Goal: Task Accomplishment & Management: Manage account settings

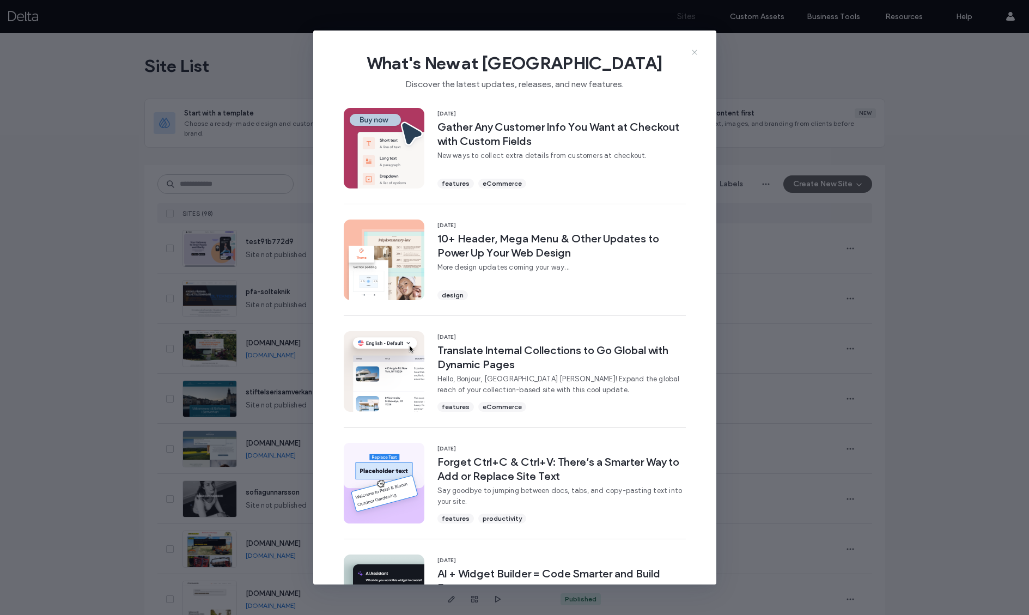
click at [694, 51] on icon at bounding box center [694, 52] width 9 height 9
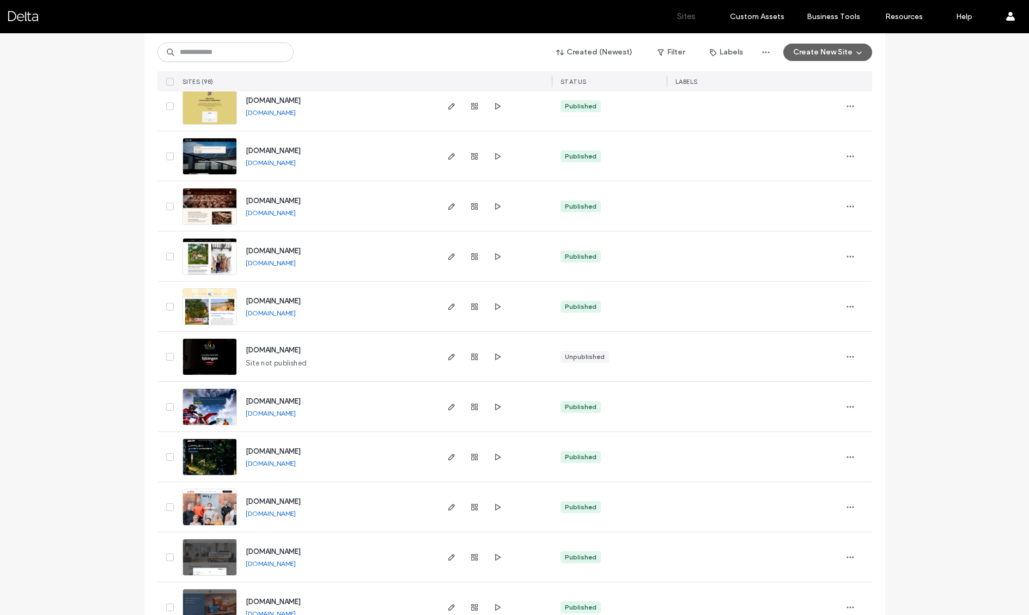
scroll to position [694, 0]
click at [232, 51] on input at bounding box center [225, 53] width 136 height 20
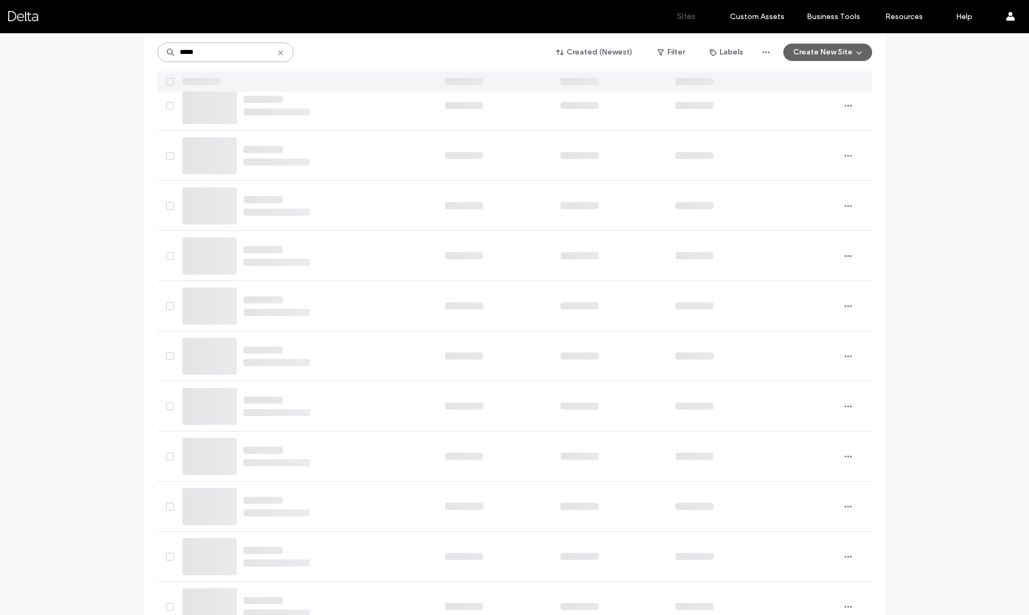
scroll to position [0, 0]
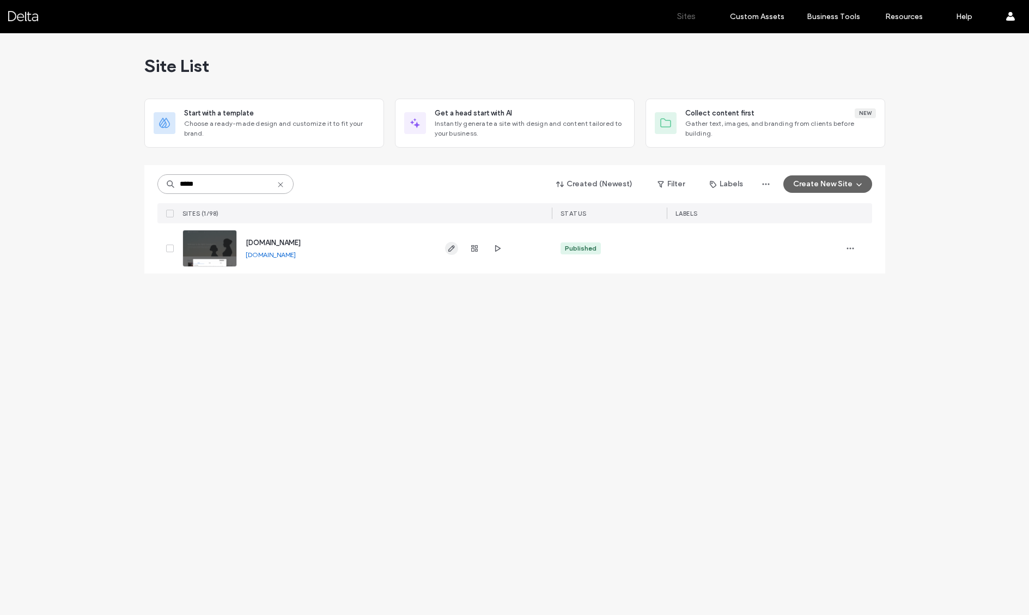
type input "*****"
click at [452, 248] on icon "button" at bounding box center [451, 248] width 9 height 9
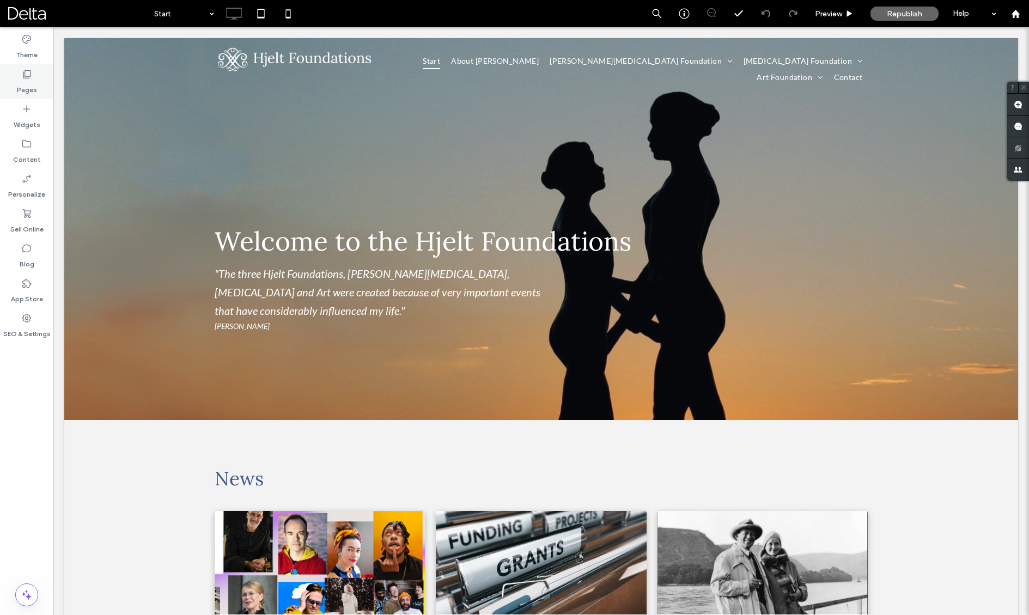
click at [27, 83] on label "Pages" at bounding box center [27, 87] width 20 height 15
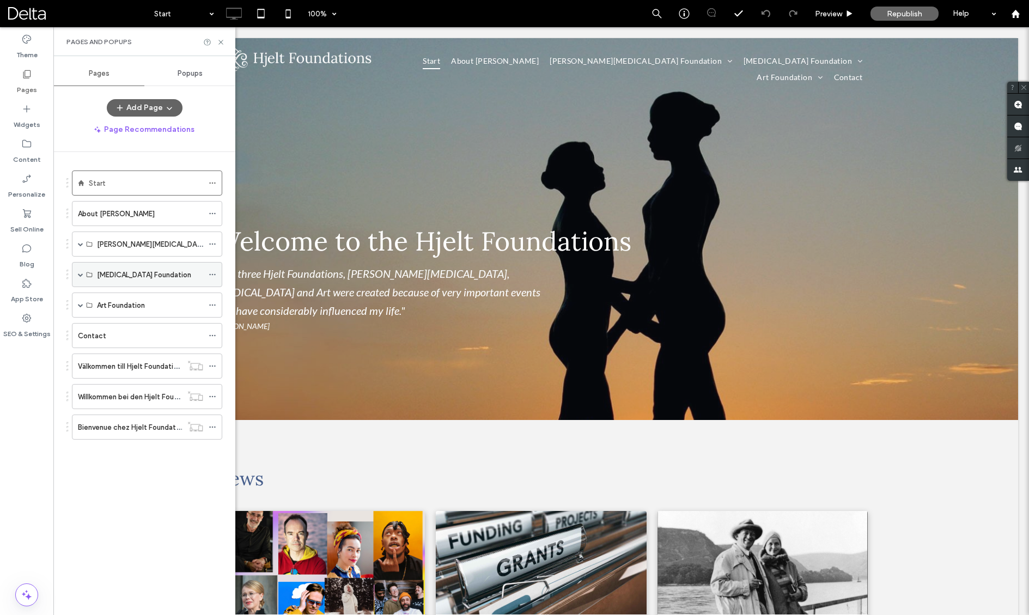
click at [163, 276] on label "Diabetes Foundation" at bounding box center [144, 274] width 94 height 19
click at [78, 278] on span at bounding box center [80, 275] width 5 height 24
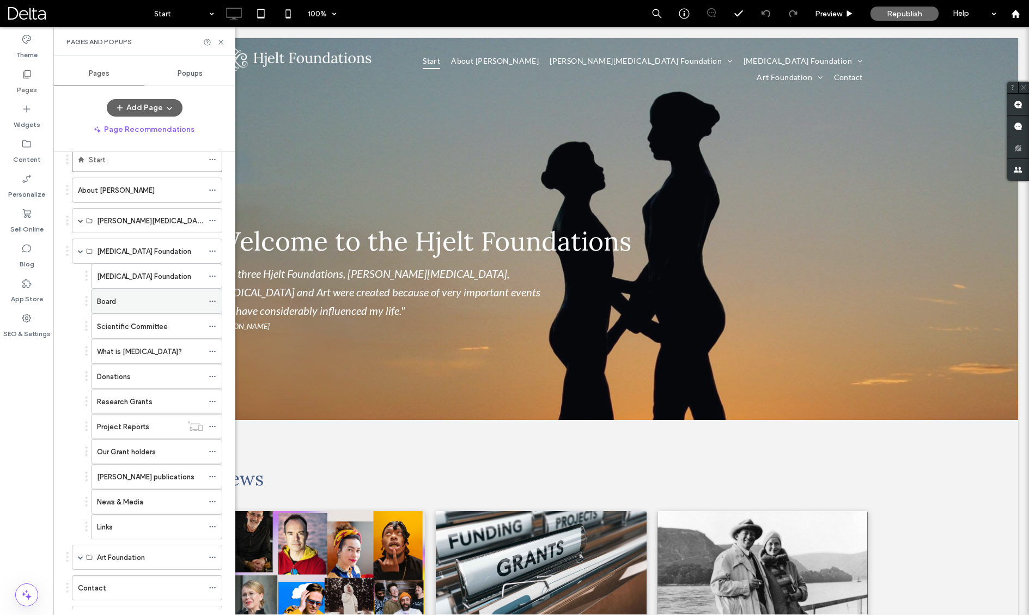
scroll to position [28, 0]
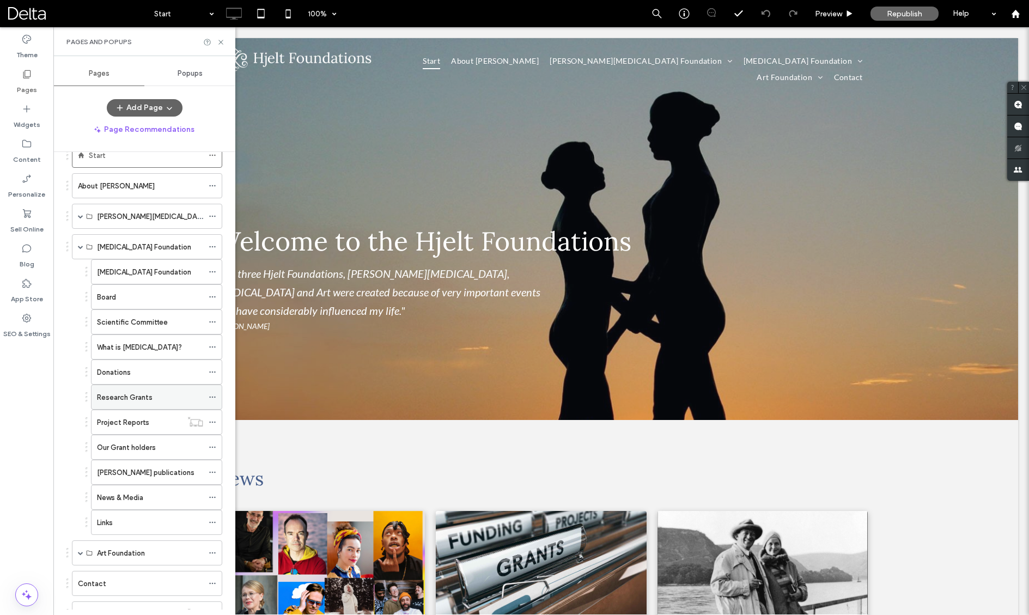
click at [130, 398] on label "Research Grants" at bounding box center [125, 397] width 56 height 19
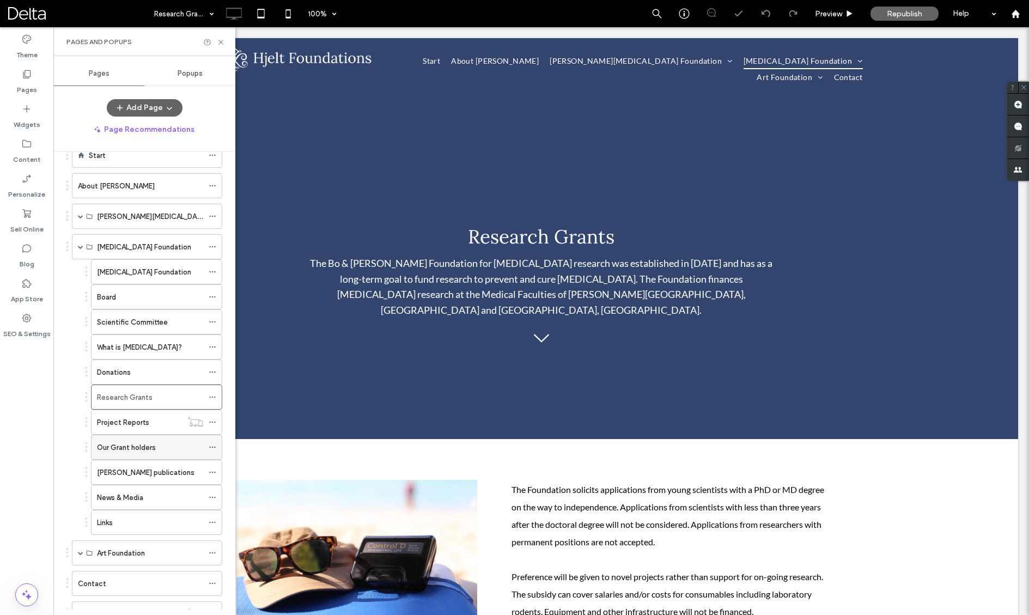
click at [126, 450] on label "Our Grant holders" at bounding box center [126, 447] width 59 height 19
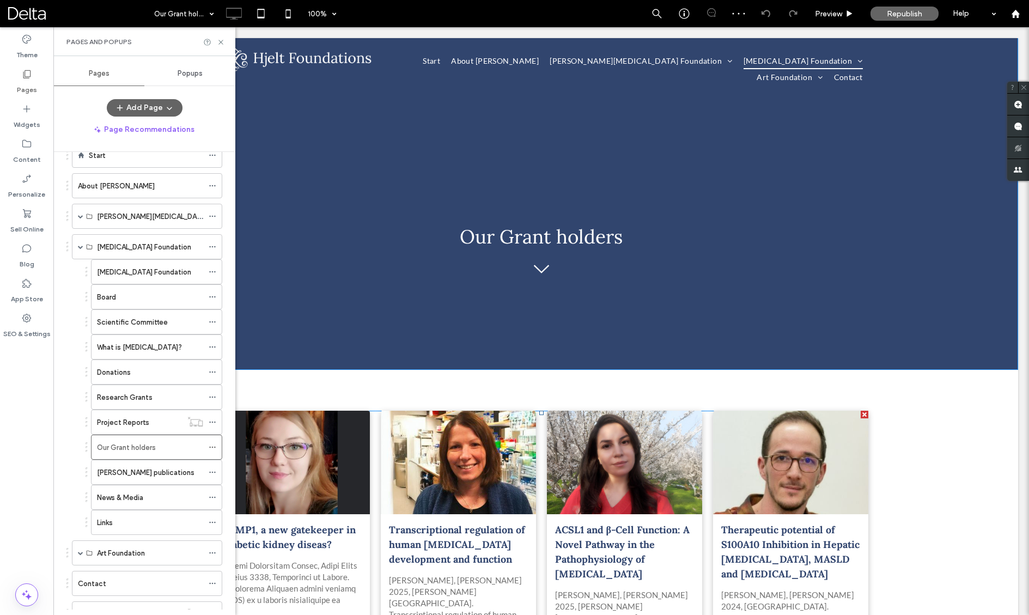
scroll to position [14, 0]
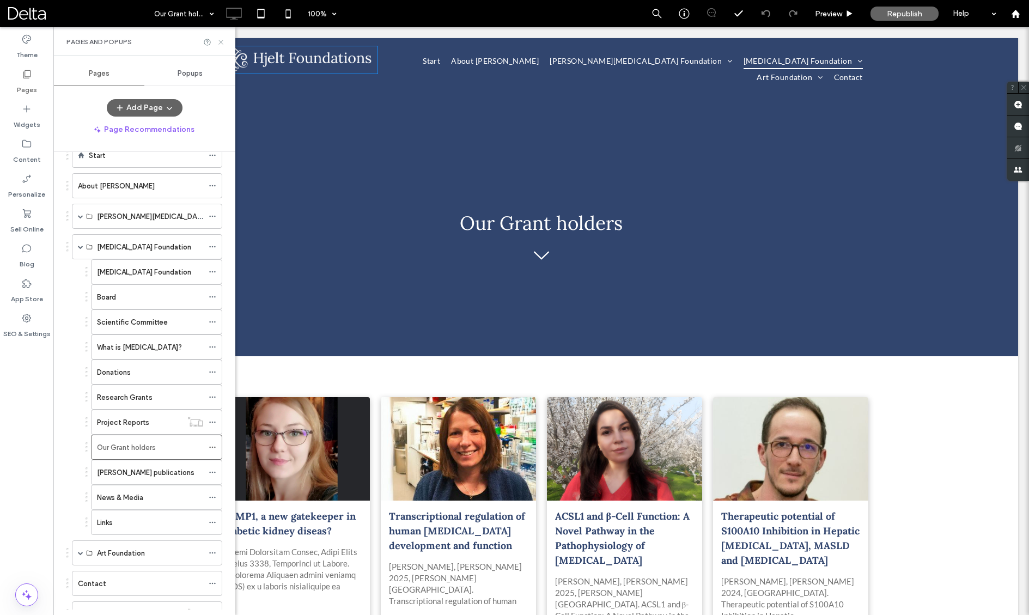
click at [221, 42] on use at bounding box center [221, 42] width 4 height 4
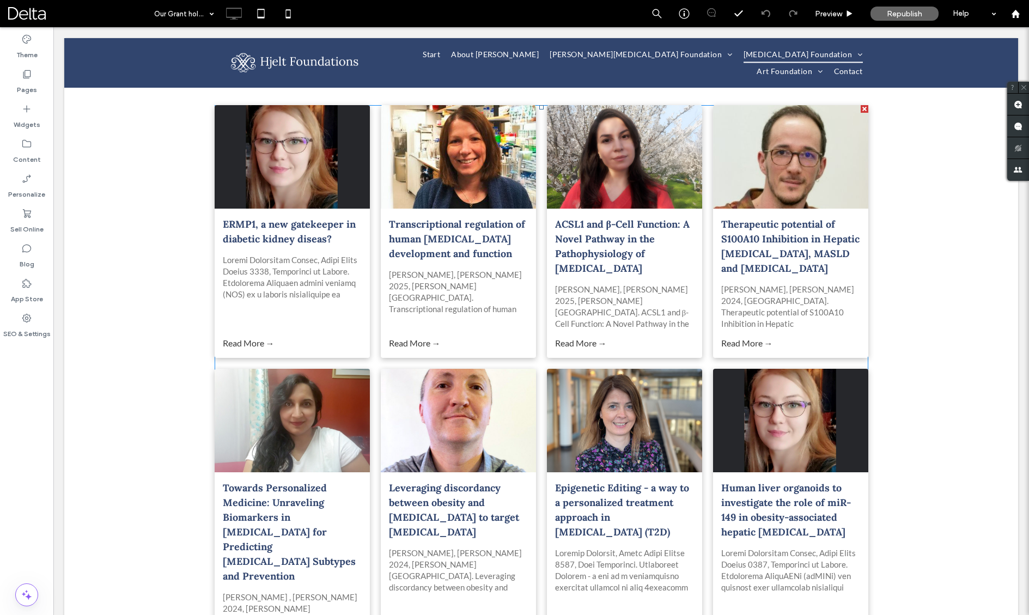
scroll to position [307, 0]
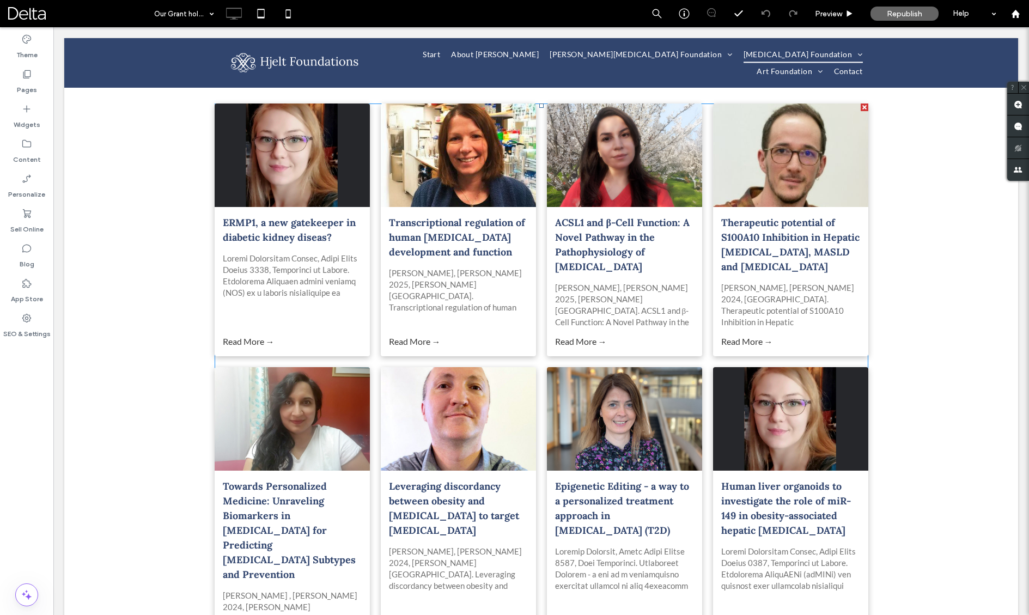
click at [470, 225] on link "Transcriptional regulation of human islet development and function" at bounding box center [458, 237] width 139 height 44
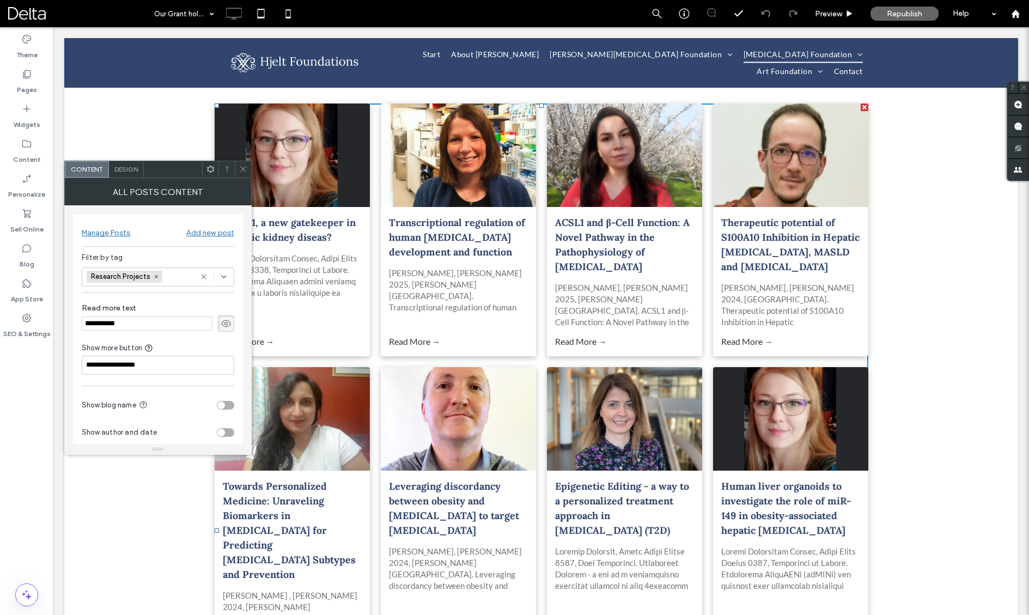
scroll to position [330, 0]
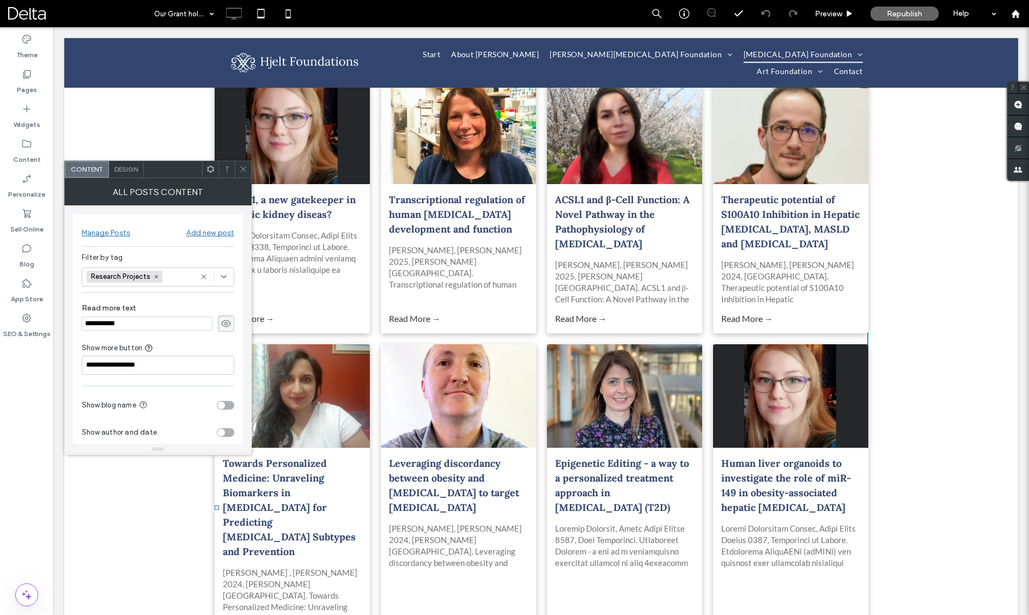
click at [242, 171] on icon at bounding box center [243, 169] width 8 height 8
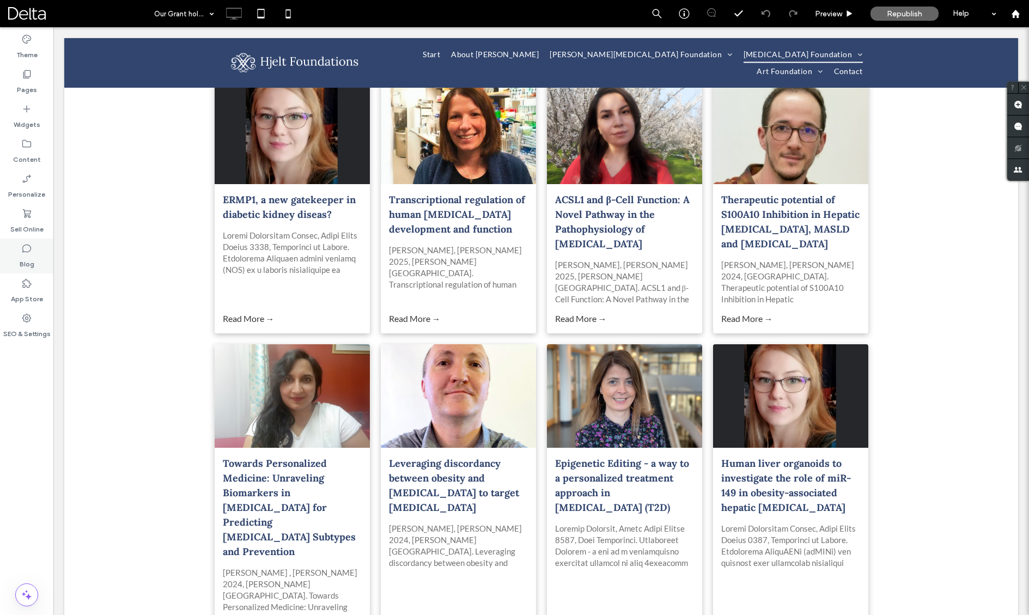
click at [28, 250] on icon at bounding box center [26, 248] width 11 height 11
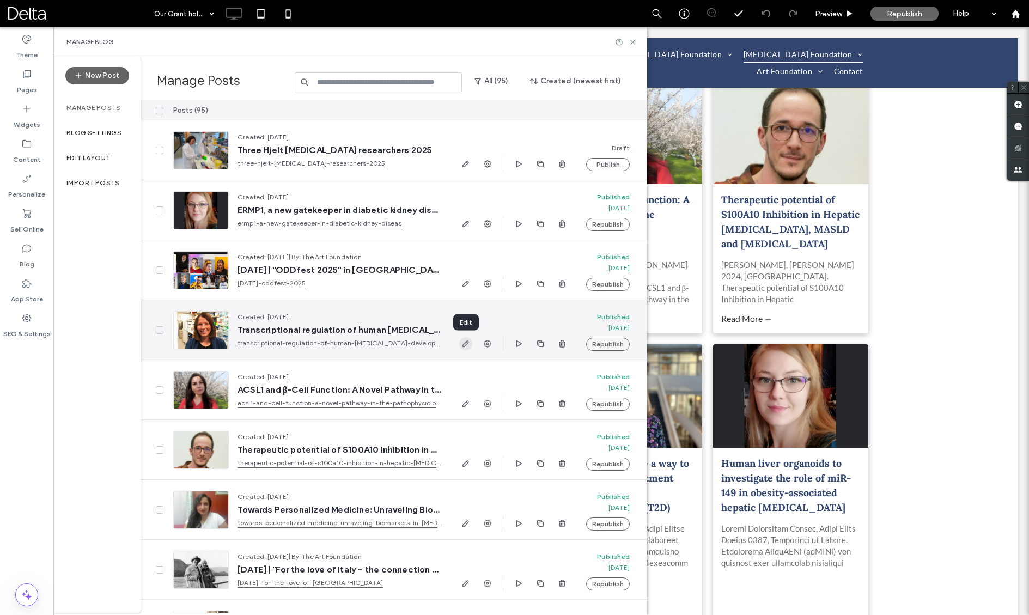
click at [468, 345] on icon "button" at bounding box center [466, 343] width 9 height 9
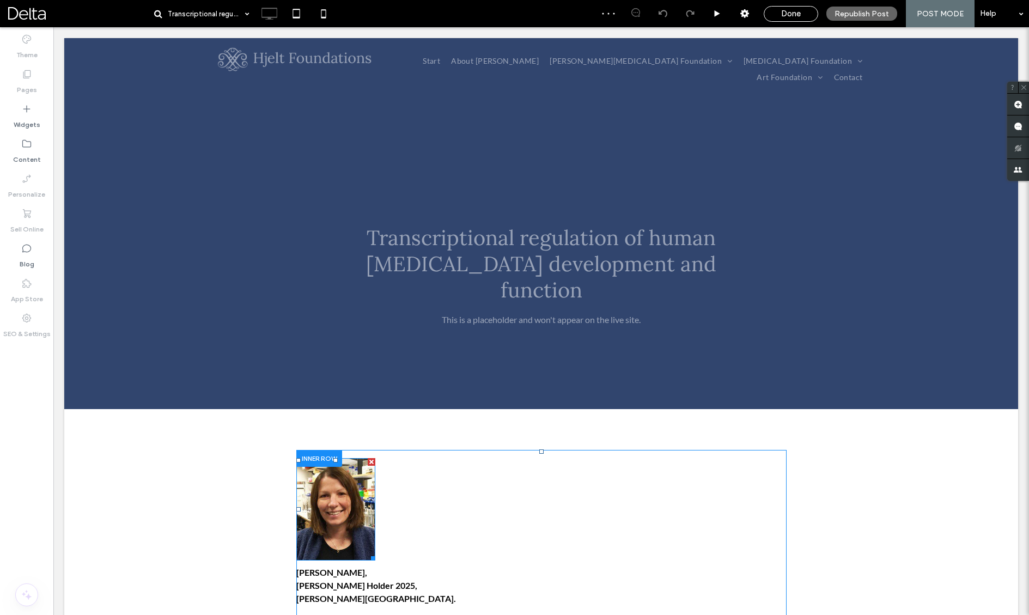
click at [326, 470] on img at bounding box center [335, 509] width 79 height 102
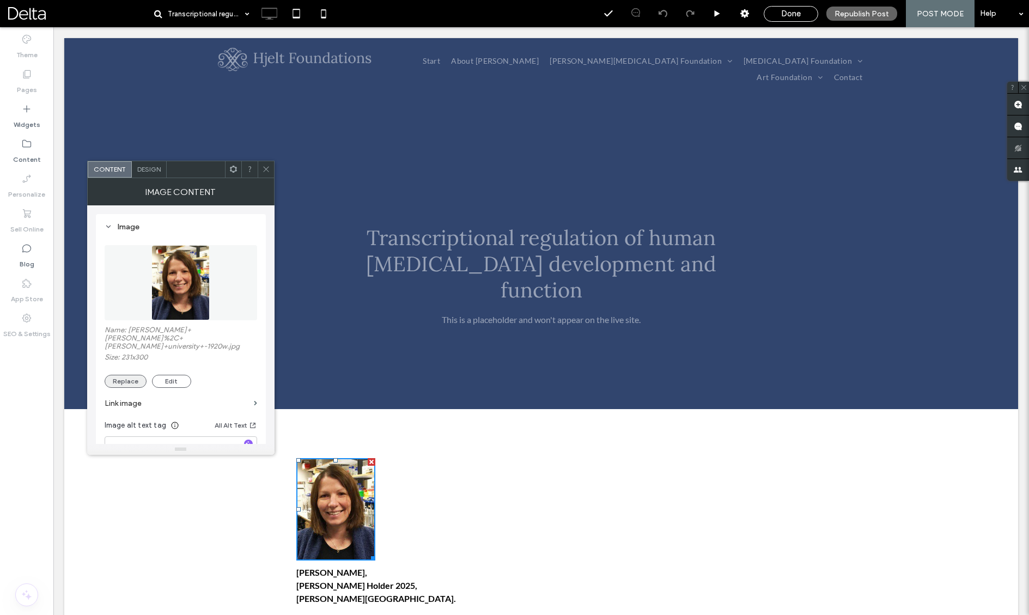
click at [132, 381] on button "Replace" at bounding box center [126, 381] width 42 height 13
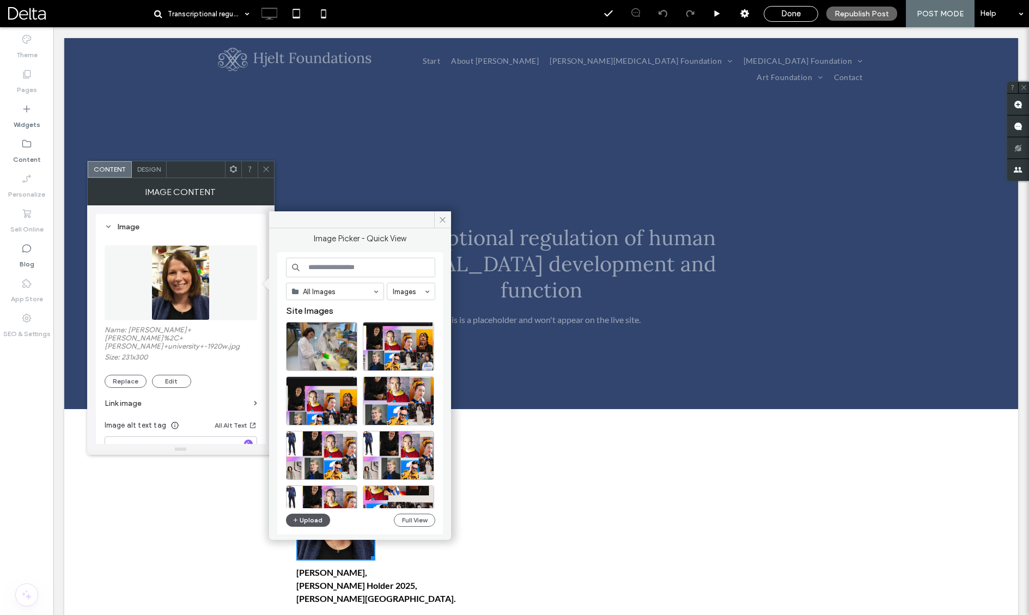
click at [316, 521] on button "Upload" at bounding box center [308, 520] width 45 height 13
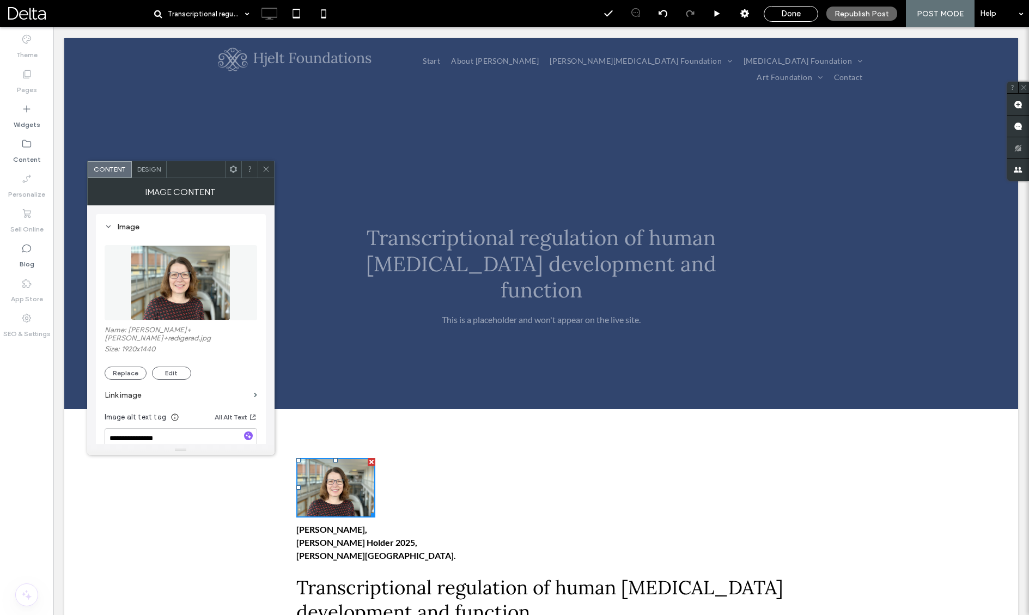
click at [264, 173] on span at bounding box center [266, 169] width 8 height 16
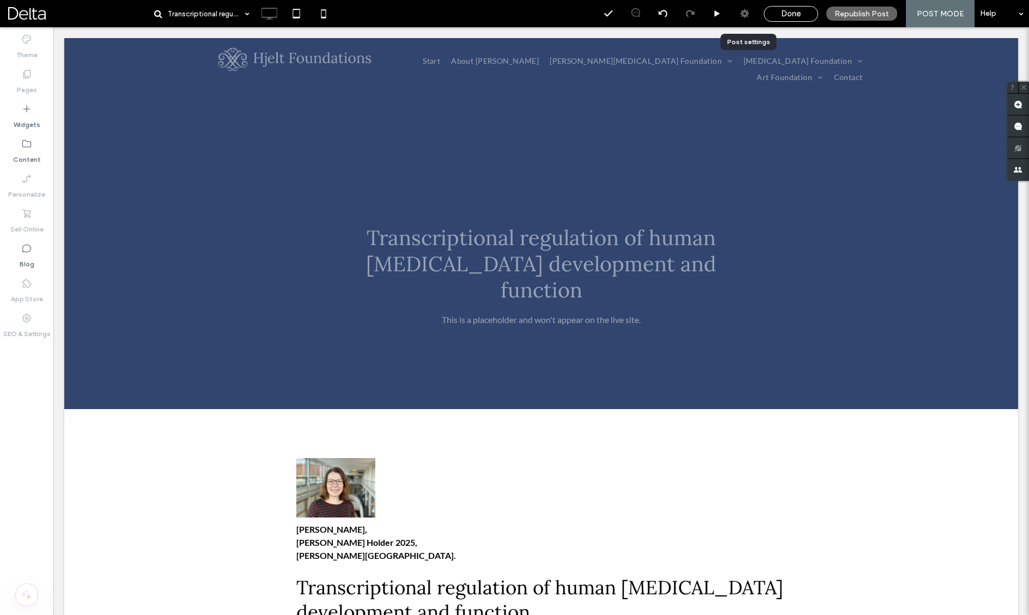
click at [743, 16] on icon at bounding box center [744, 13] width 11 height 11
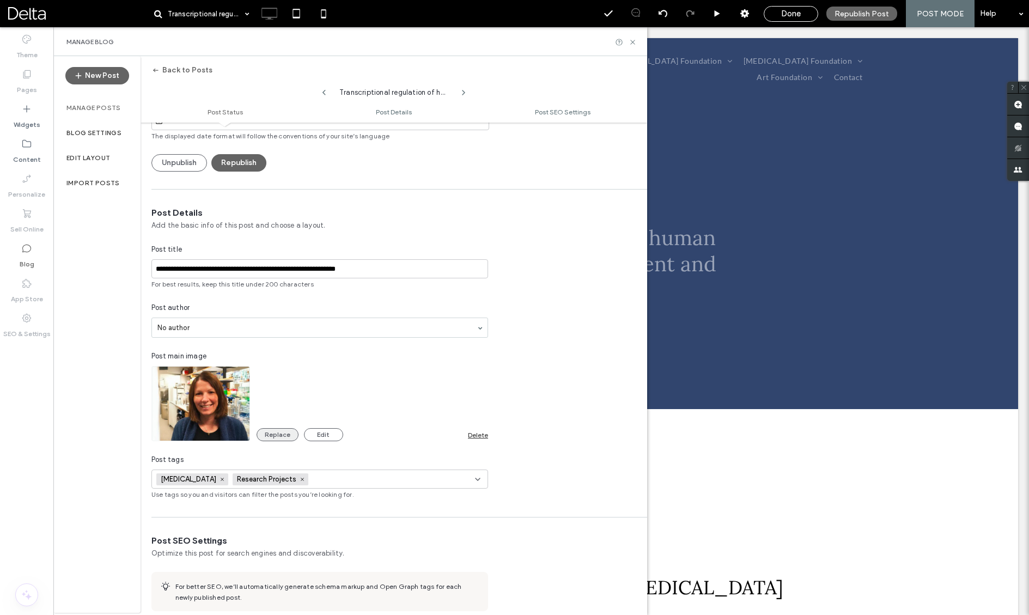
scroll to position [139, 0]
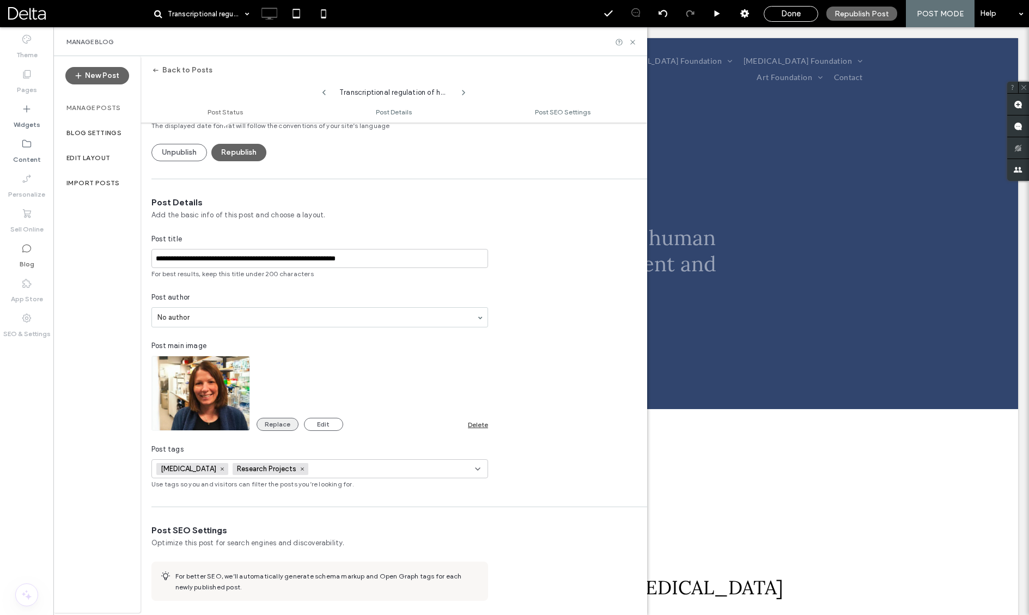
click at [274, 425] on button "Replace" at bounding box center [278, 424] width 42 height 13
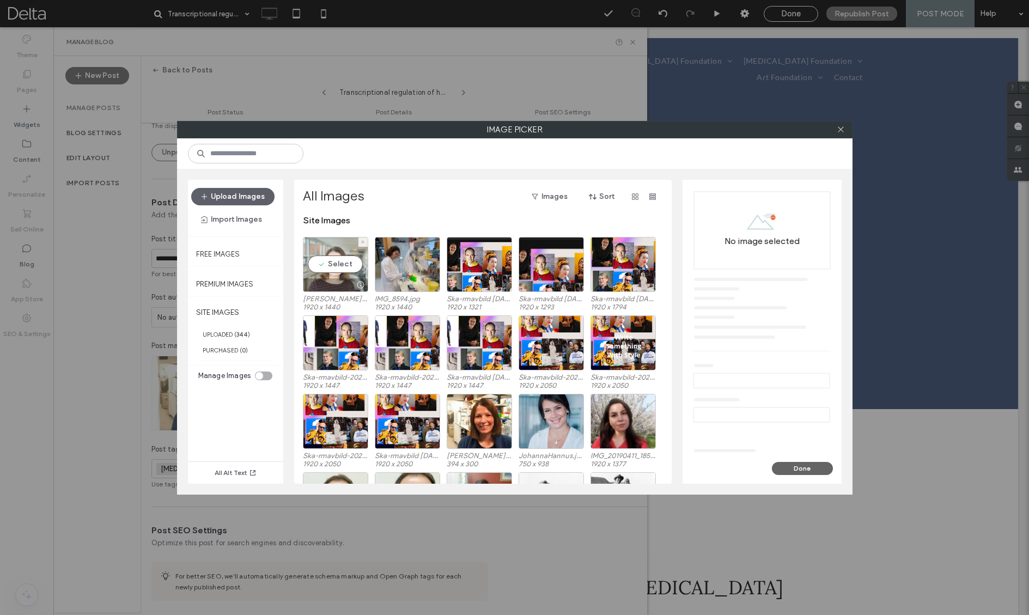
click at [341, 268] on div "Select" at bounding box center [335, 264] width 65 height 55
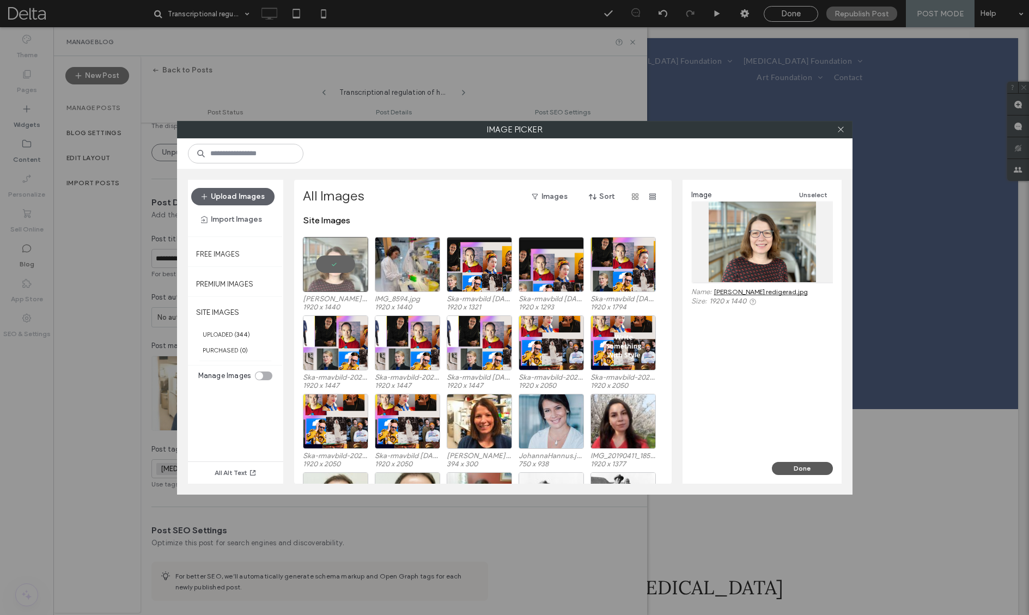
click at [795, 466] on button "Done" at bounding box center [802, 468] width 61 height 13
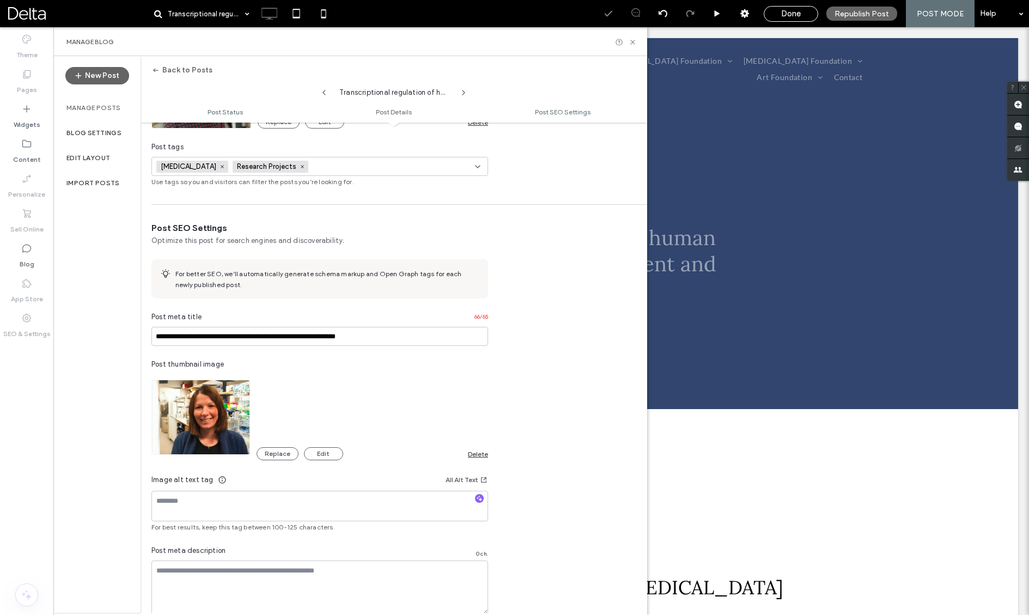
scroll to position [454, 0]
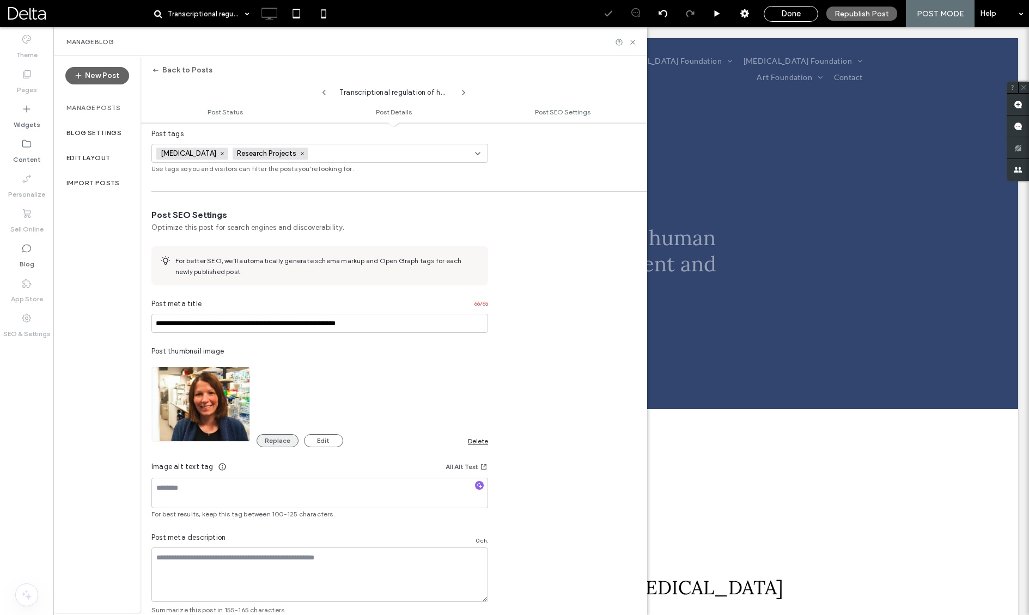
click at [286, 438] on button "Replace" at bounding box center [278, 440] width 42 height 13
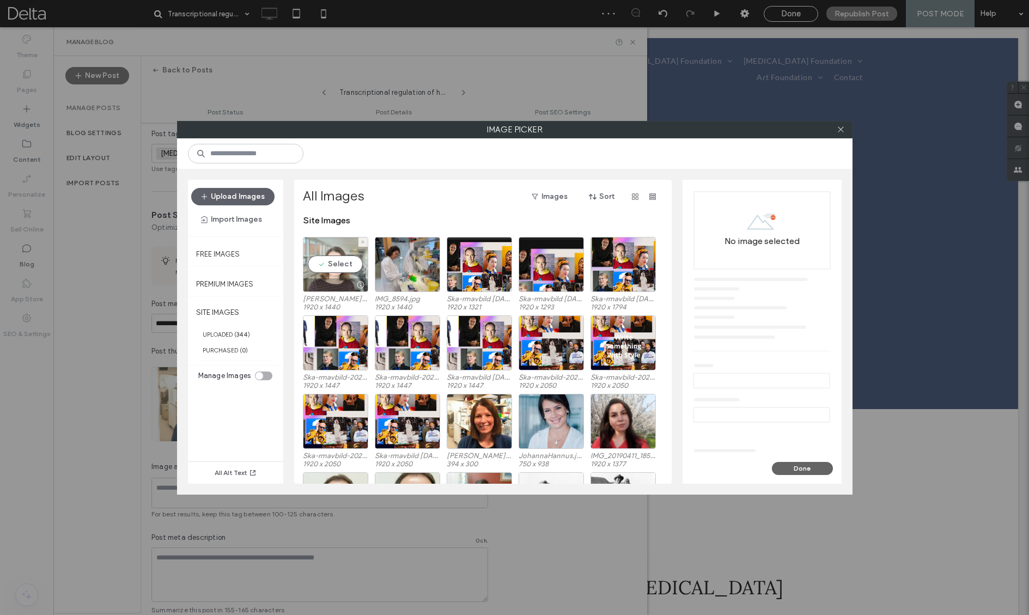
click at [338, 266] on div "Select" at bounding box center [335, 264] width 65 height 55
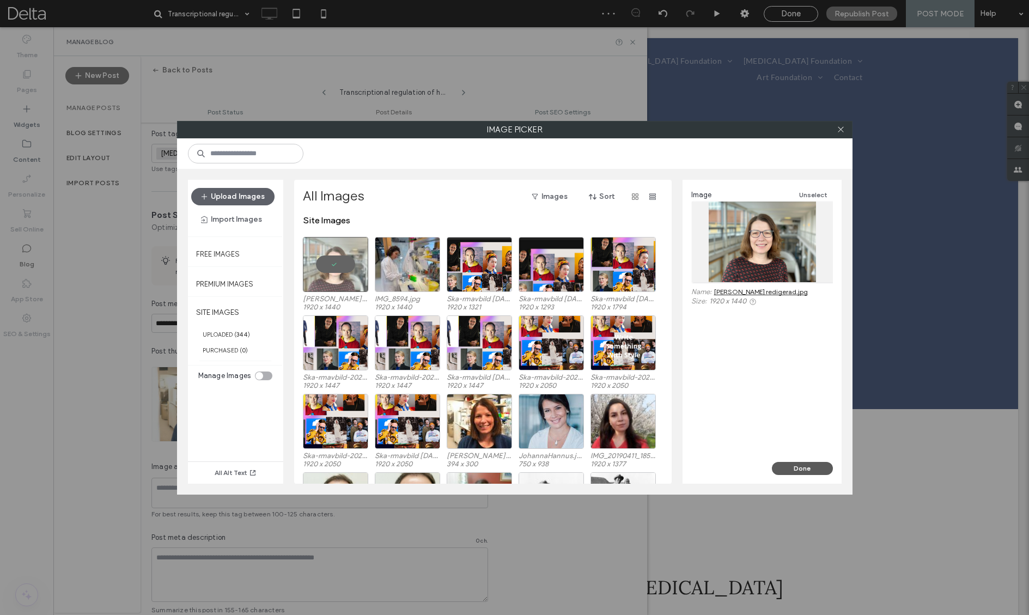
click at [786, 466] on button "Done" at bounding box center [802, 468] width 61 height 13
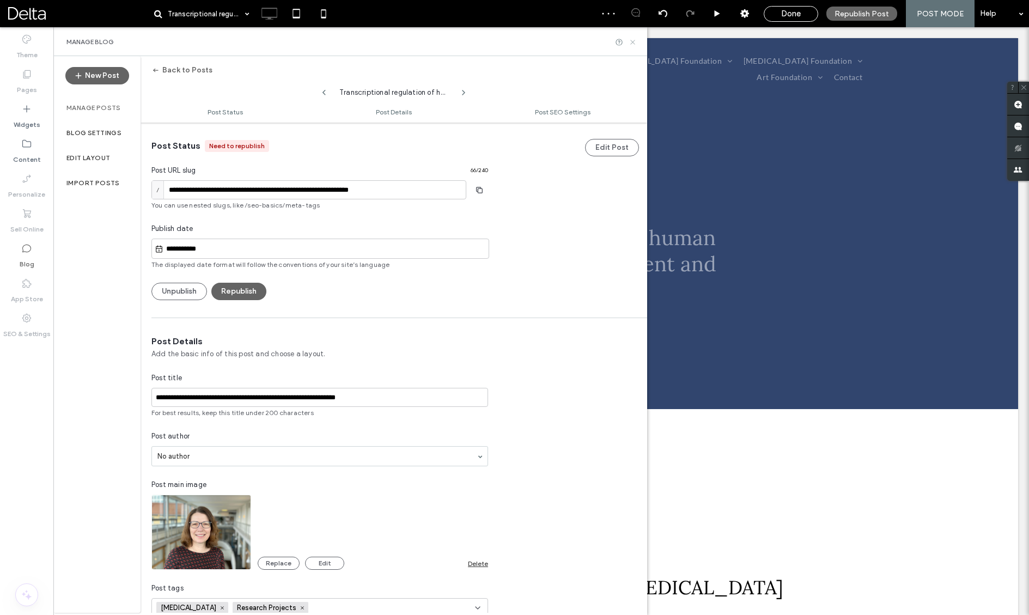
scroll to position [0, 0]
click at [634, 38] on icon at bounding box center [633, 42] width 8 height 8
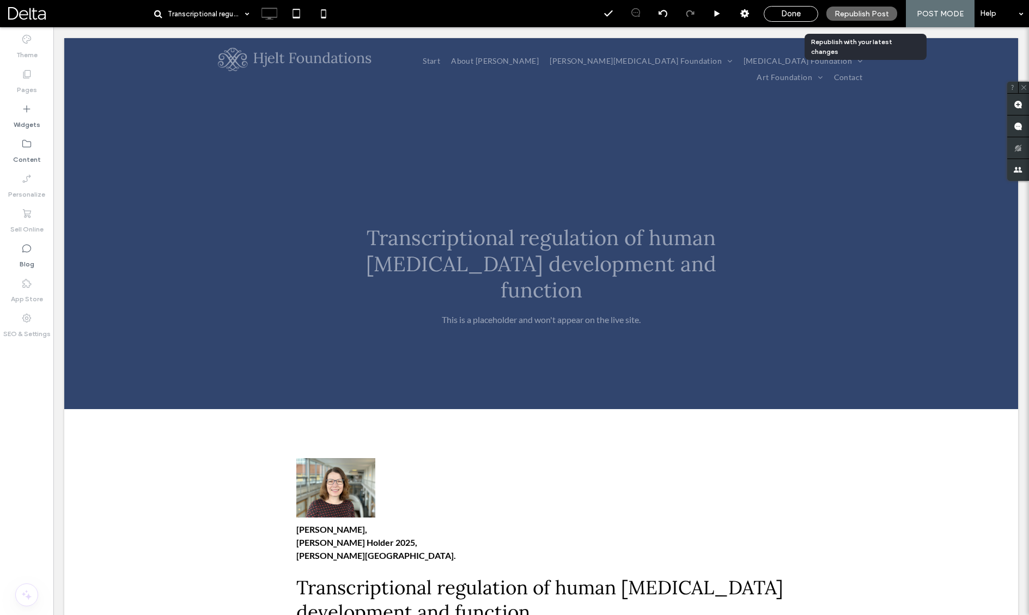
click at [881, 11] on span "Republish Post" at bounding box center [862, 13] width 54 height 9
click at [796, 14] on span "Done" at bounding box center [791, 14] width 20 height 10
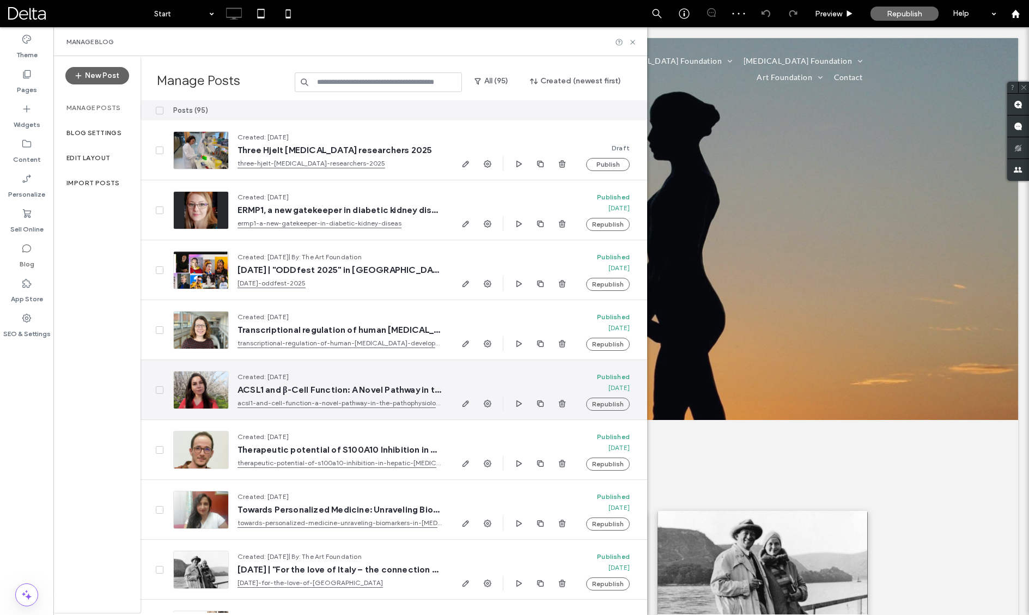
scroll to position [5, 0]
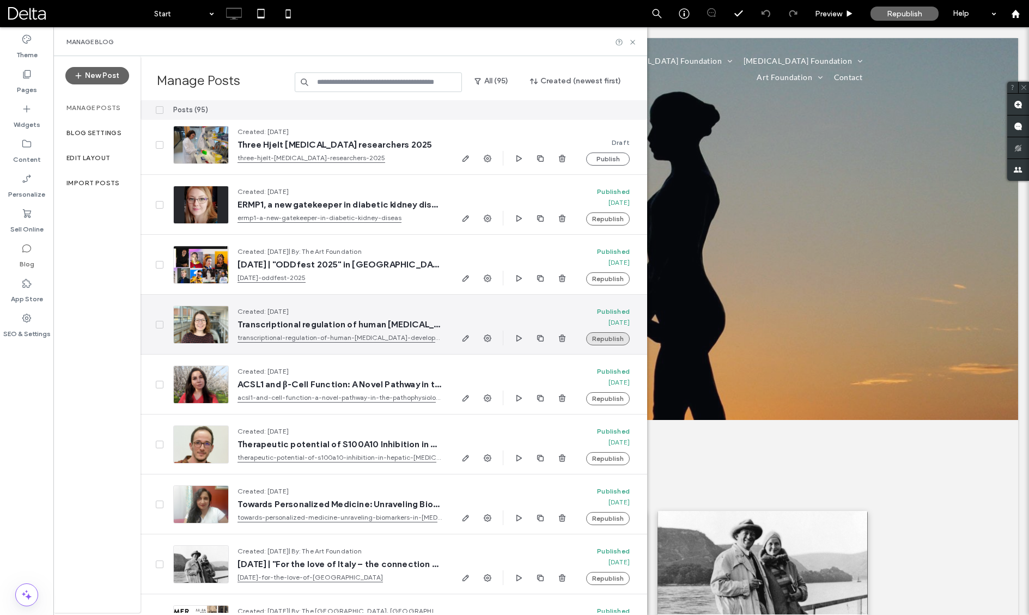
click at [605, 341] on button "Republish" at bounding box center [608, 338] width 44 height 13
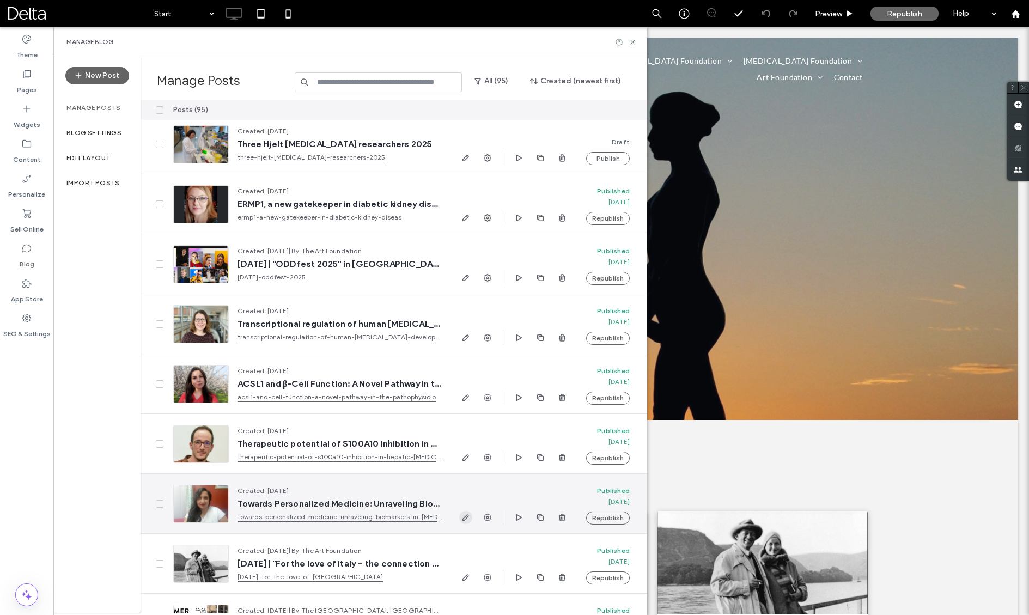
click at [469, 519] on icon "button" at bounding box center [466, 517] width 9 height 9
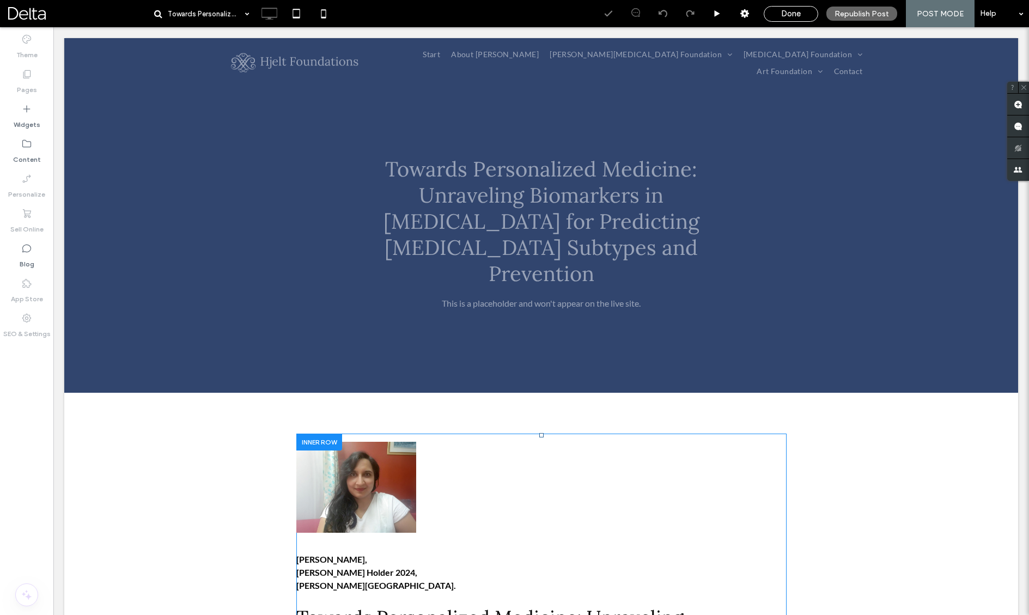
scroll to position [70, 0]
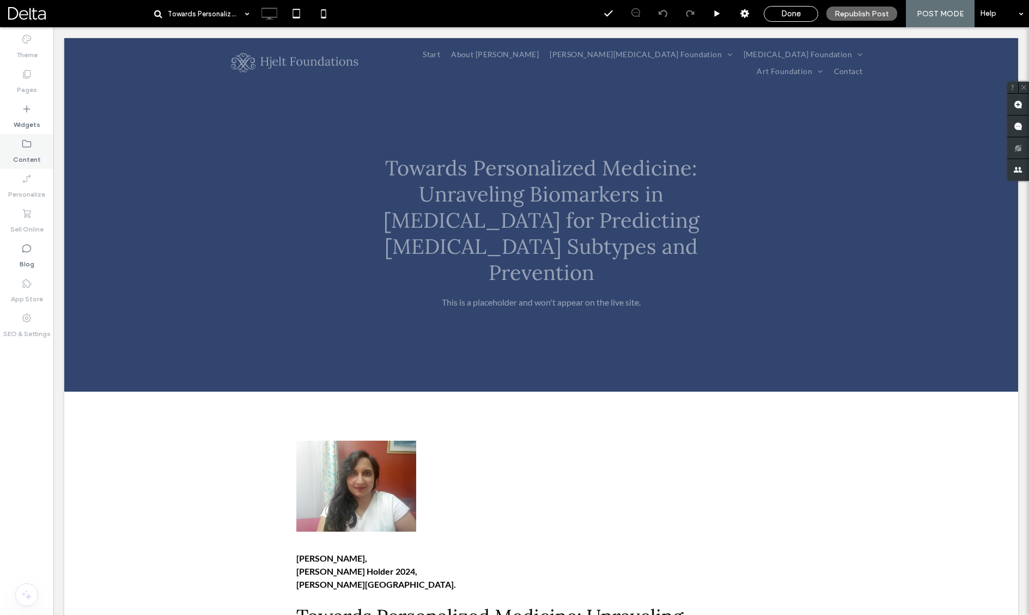
click at [38, 155] on label "Content" at bounding box center [27, 156] width 28 height 15
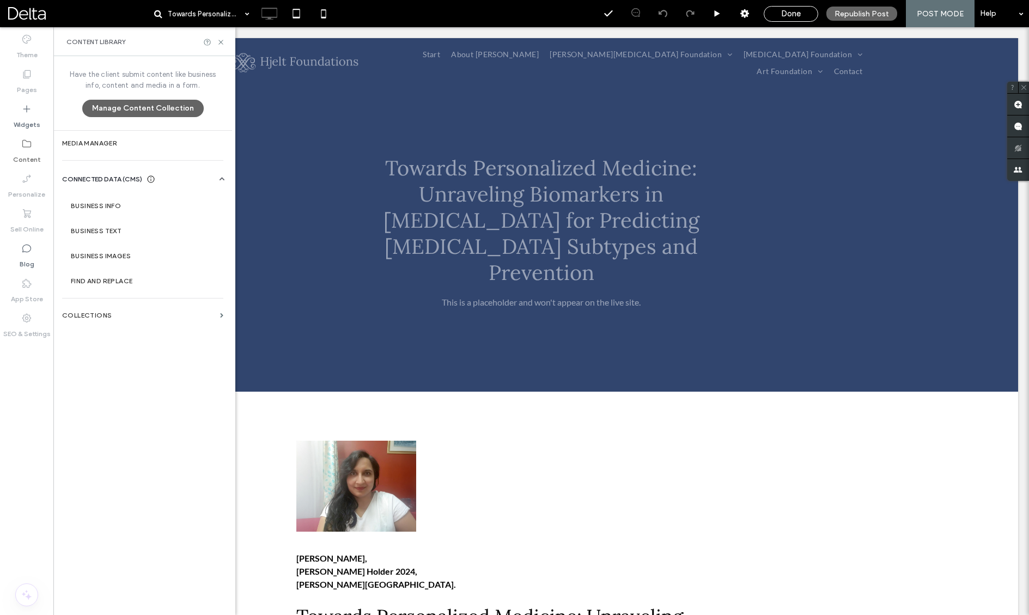
click at [32, 153] on label "Content" at bounding box center [27, 156] width 28 height 15
click at [792, 20] on div "Done" at bounding box center [791, 14] width 54 height 16
click at [801, 15] on span "Done" at bounding box center [791, 14] width 20 height 10
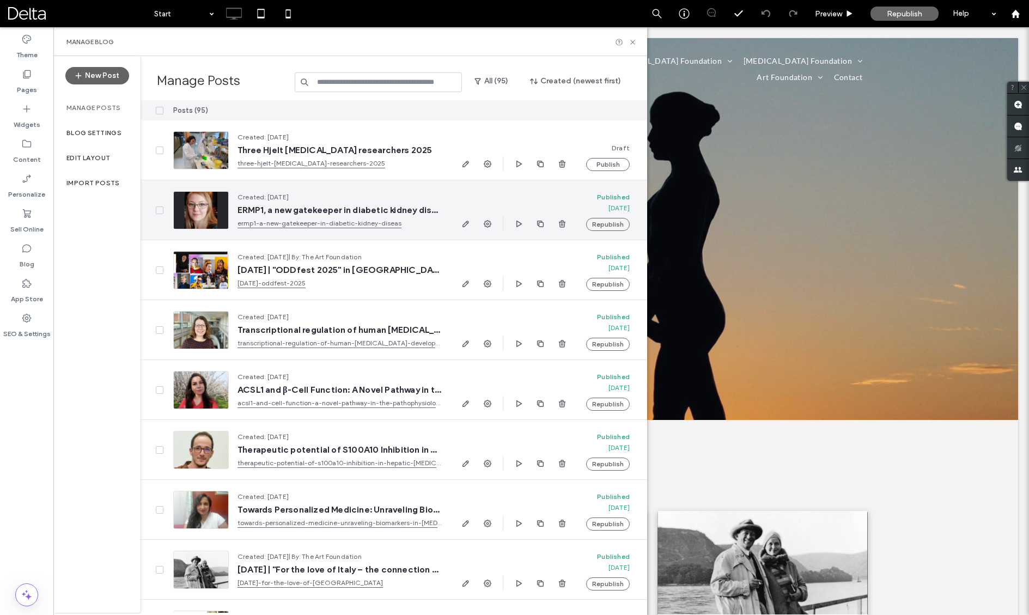
click at [425, 211] on span "ERMP1, a new gatekeeper in diabetic kidney diseas?" at bounding box center [340, 210] width 204 height 11
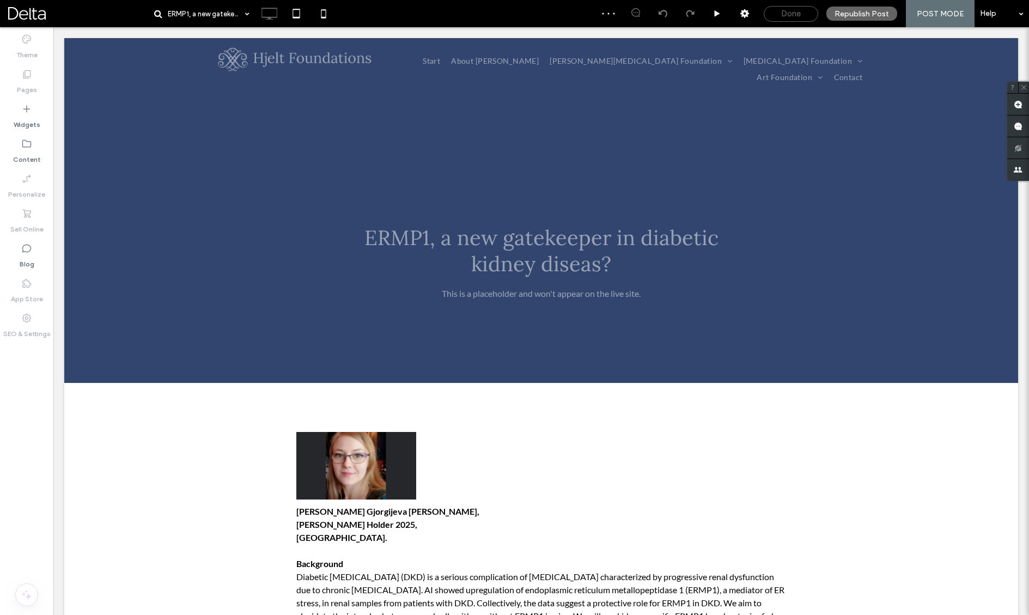
click at [787, 16] on span "Done" at bounding box center [791, 14] width 20 height 10
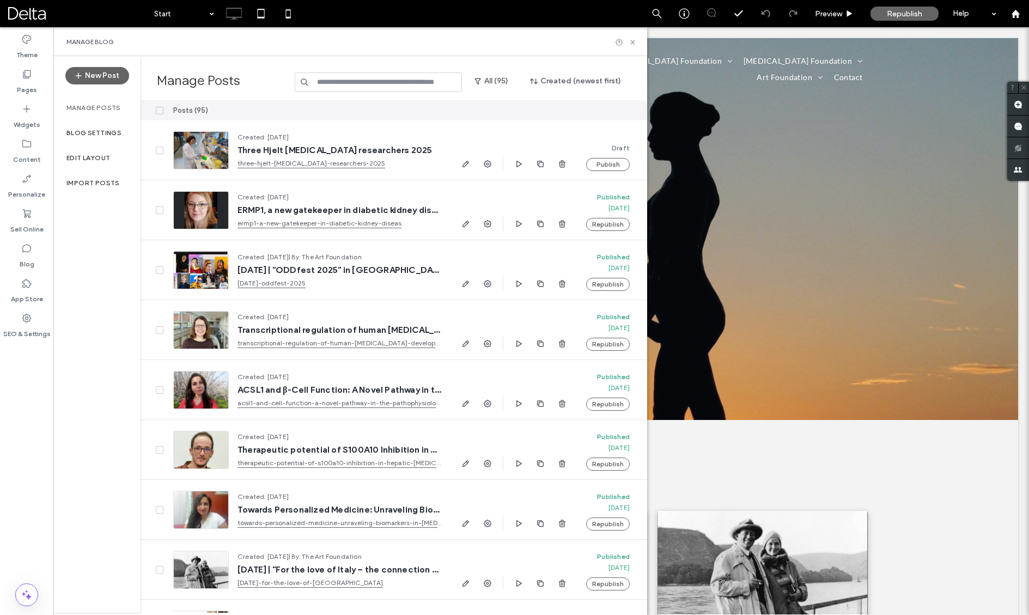
click at [374, 91] on input at bounding box center [378, 82] width 167 height 20
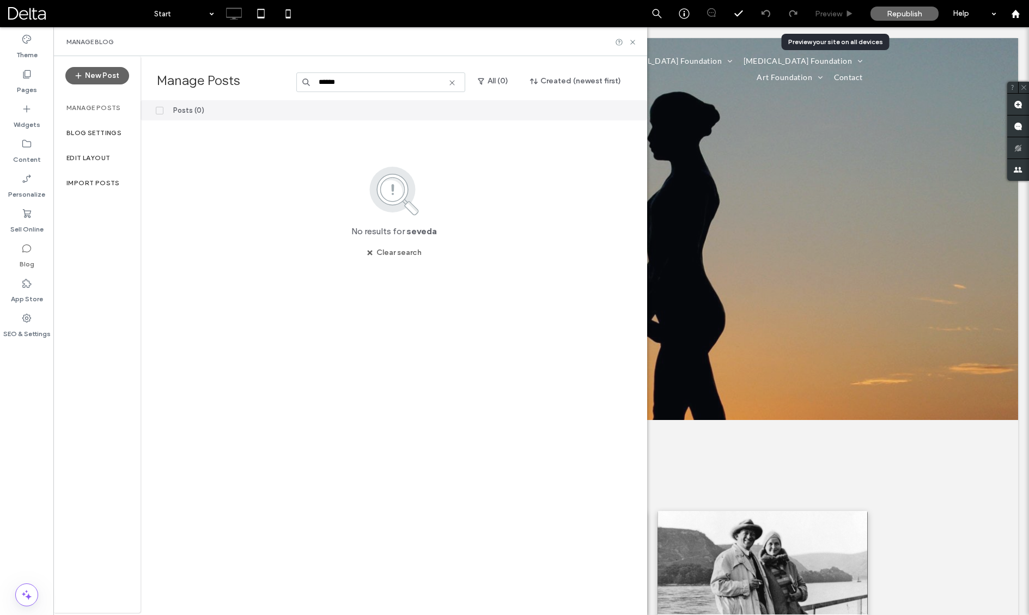
type input "******"
click at [841, 10] on span "Preview" at bounding box center [828, 13] width 27 height 9
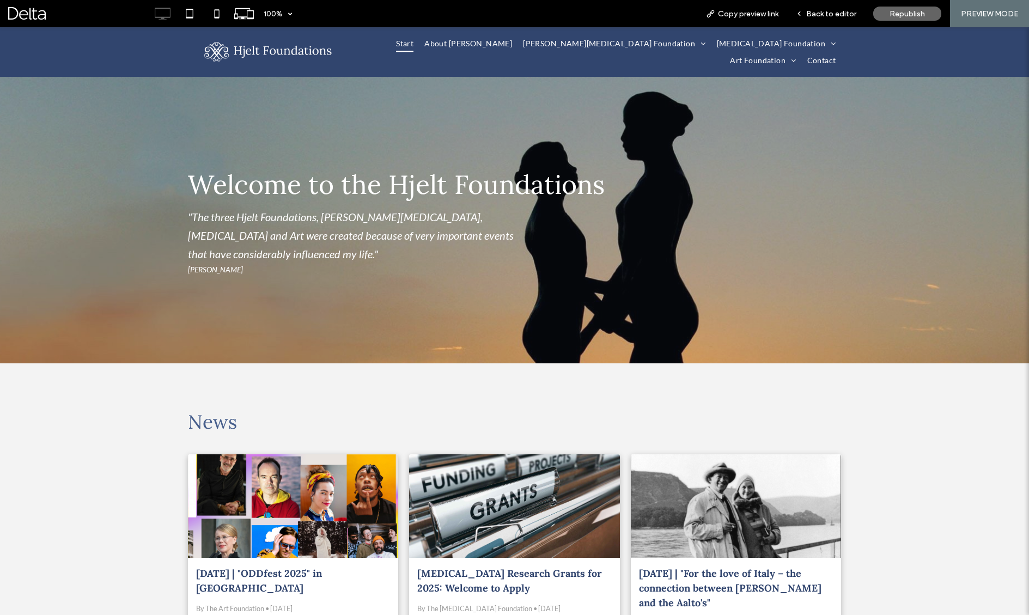
scroll to position [18, 0]
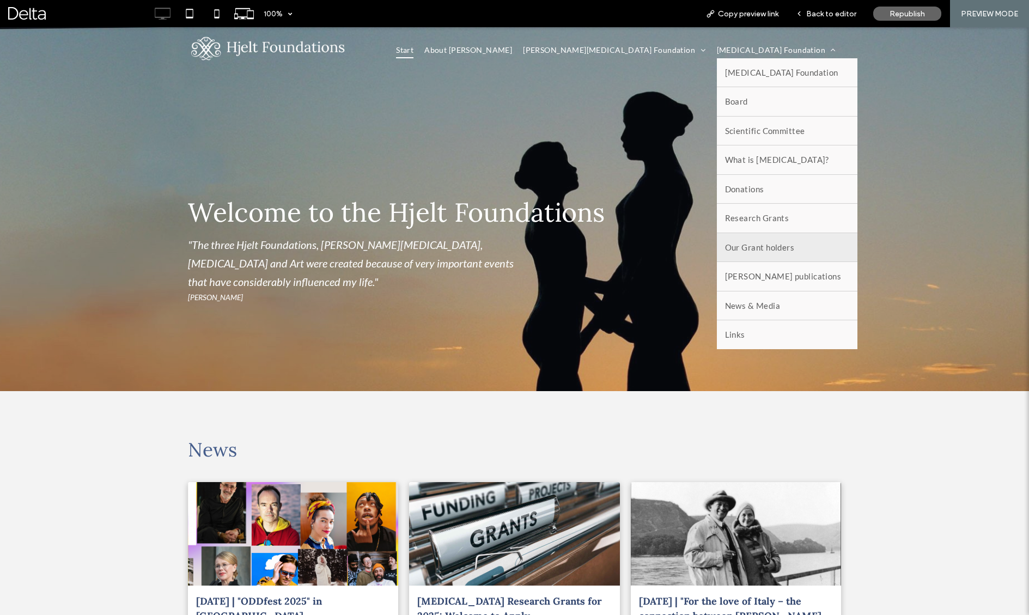
click at [725, 248] on span "Our Grant holders" at bounding box center [760, 247] width 70 height 13
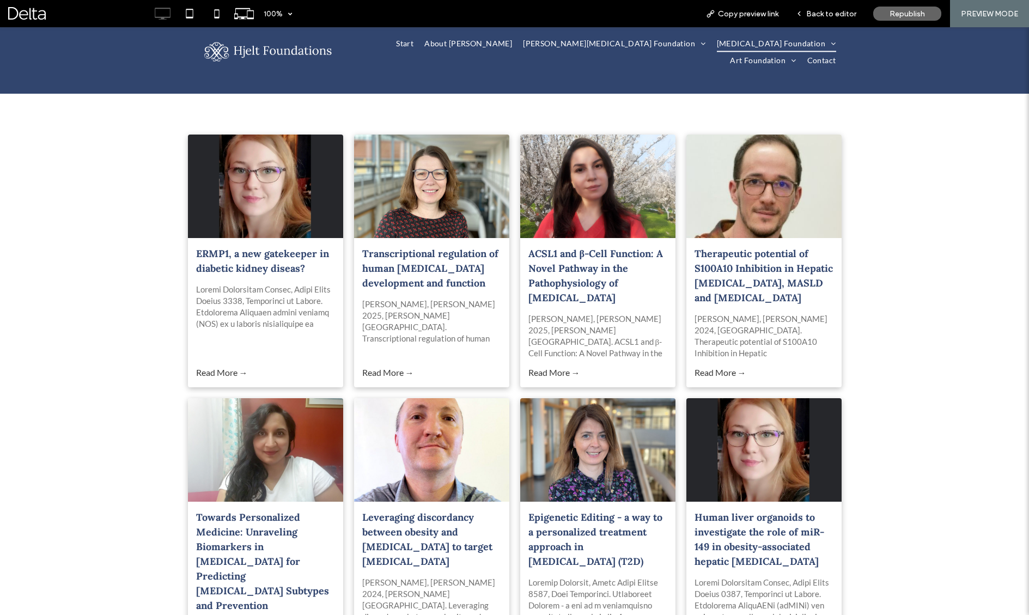
scroll to position [159, 0]
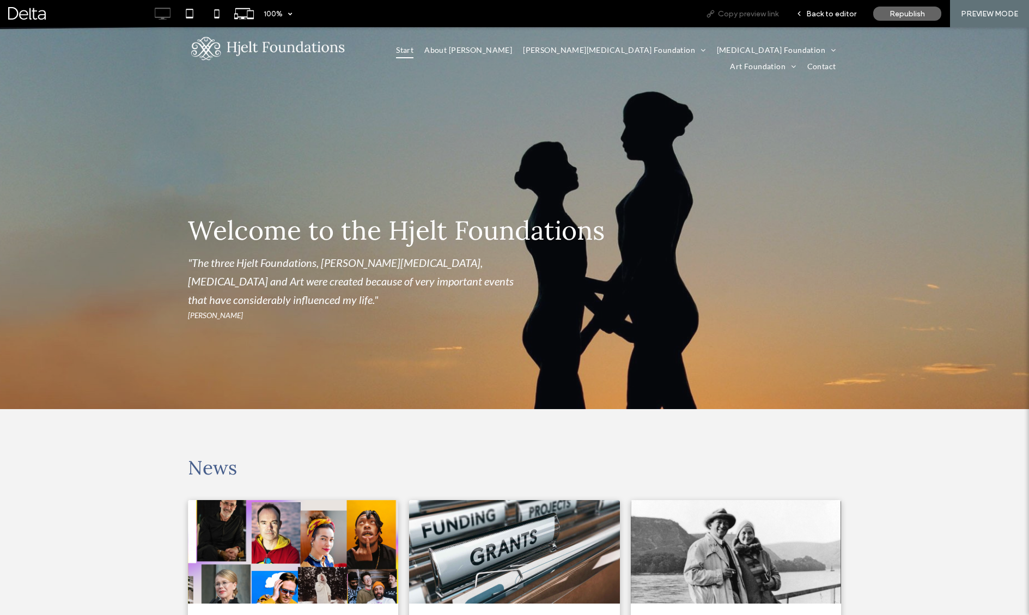
scroll to position [18, 0]
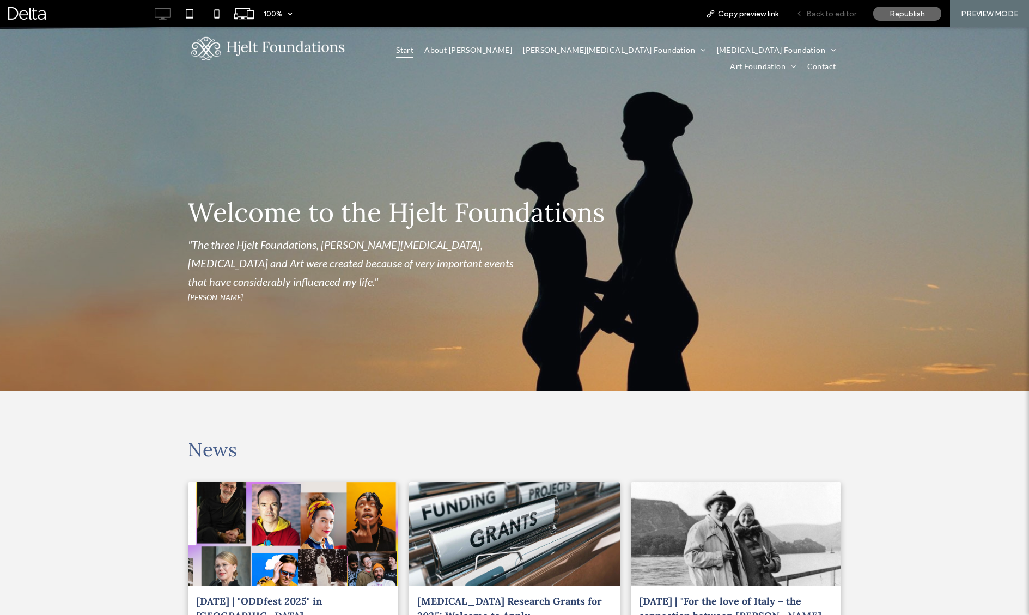
click at [830, 17] on span "Back to editor" at bounding box center [832, 13] width 50 height 9
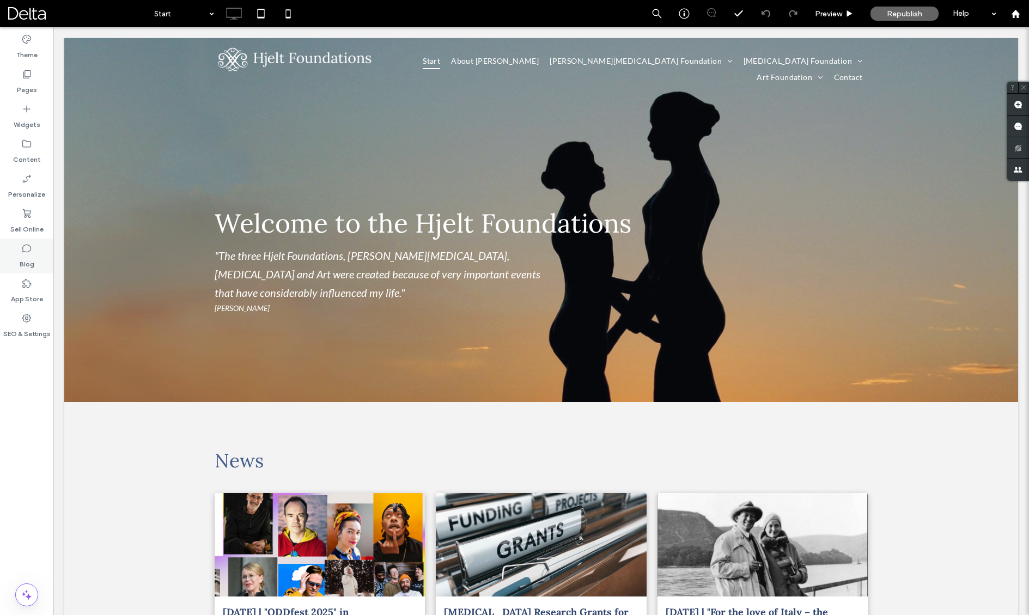
click at [30, 254] on label "Blog" at bounding box center [27, 261] width 15 height 15
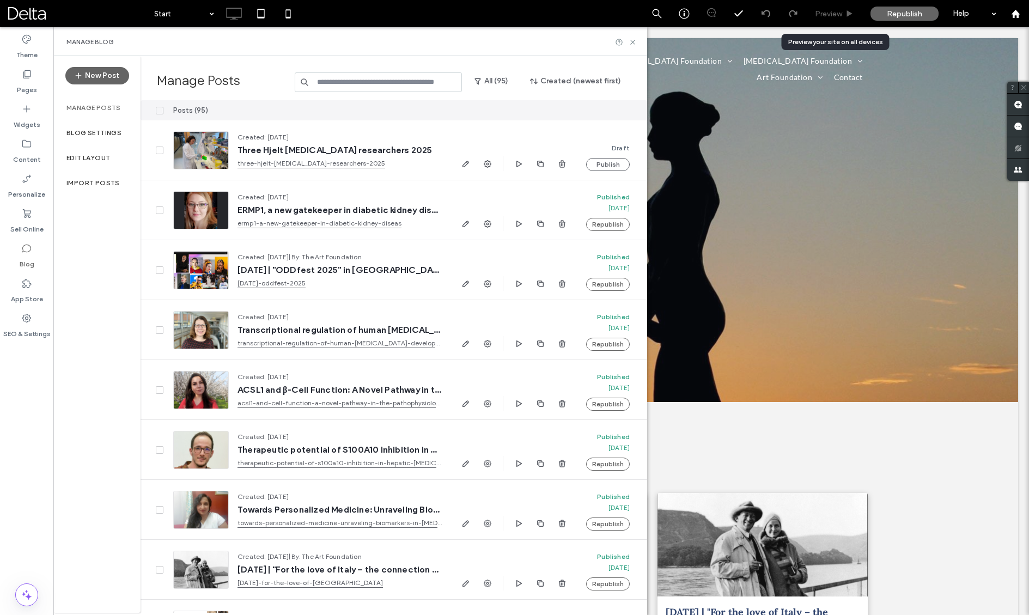
click at [845, 9] on div "Preview" at bounding box center [834, 13] width 55 height 9
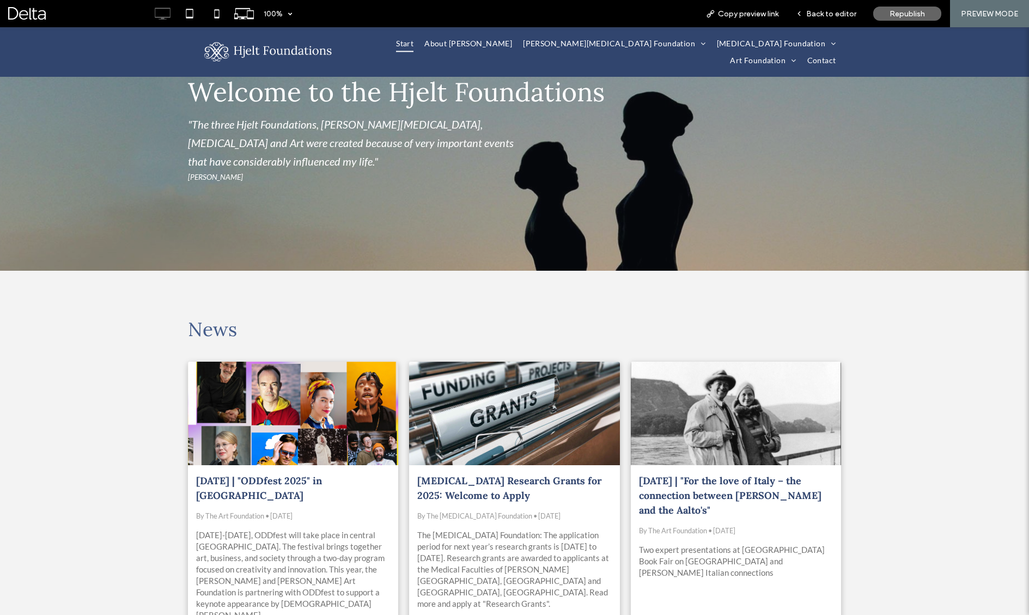
scroll to position [28, 0]
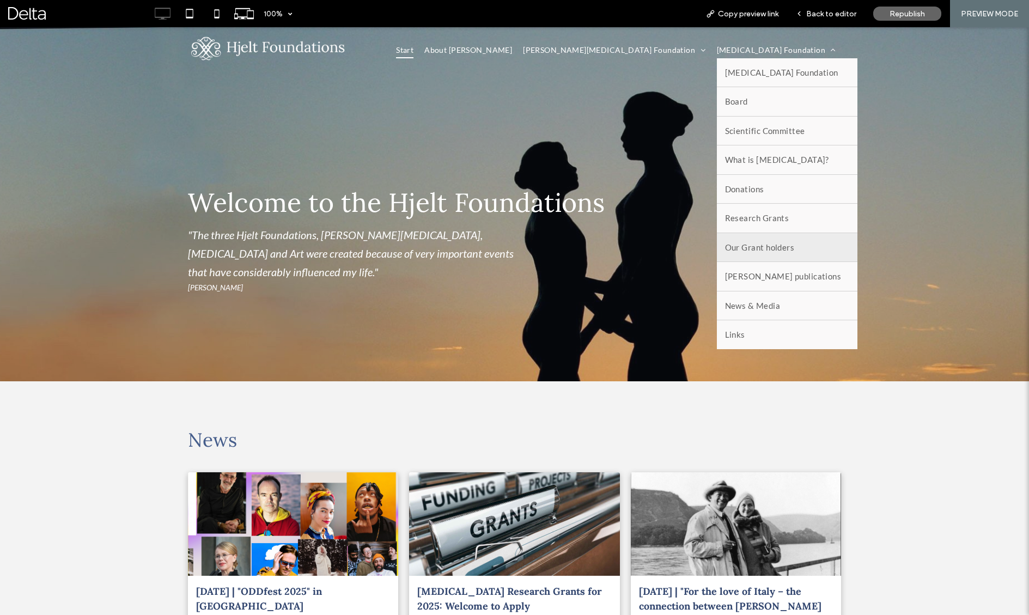
click at [717, 256] on link "Our Grant holders" at bounding box center [787, 247] width 141 height 29
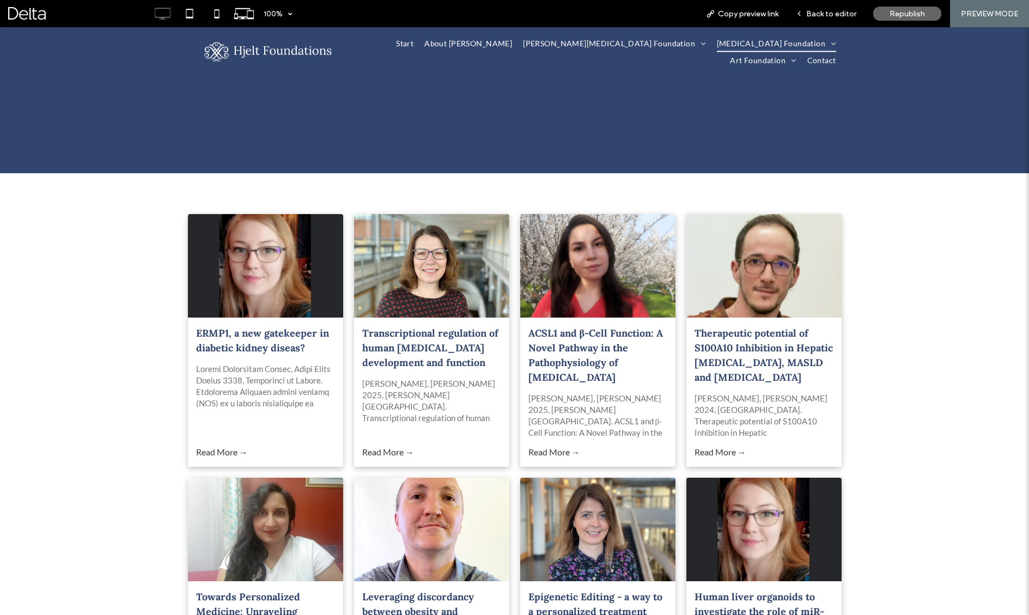
scroll to position [187, 0]
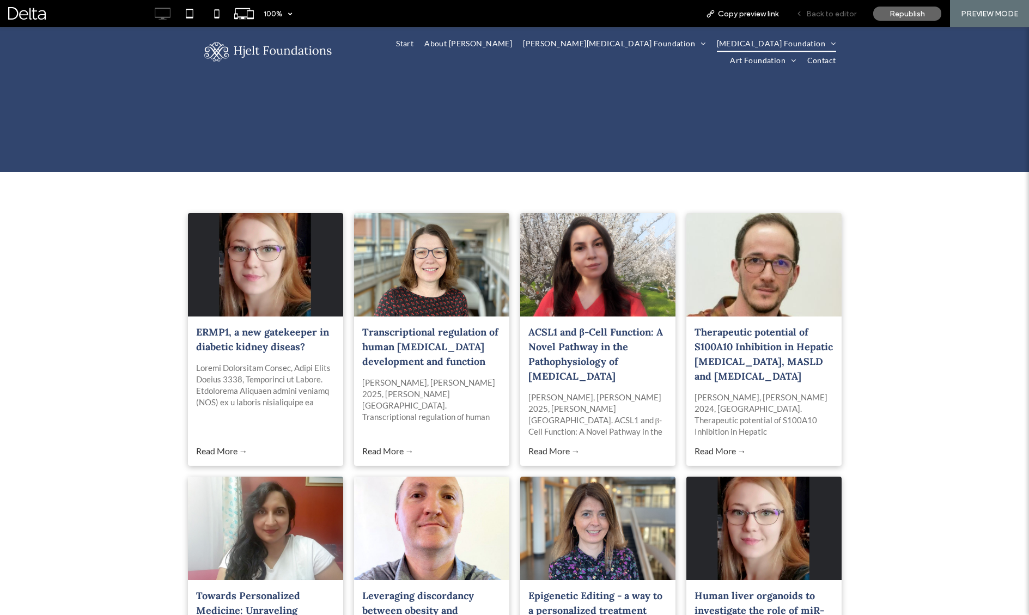
click at [837, 13] on span "Back to editor" at bounding box center [832, 13] width 50 height 9
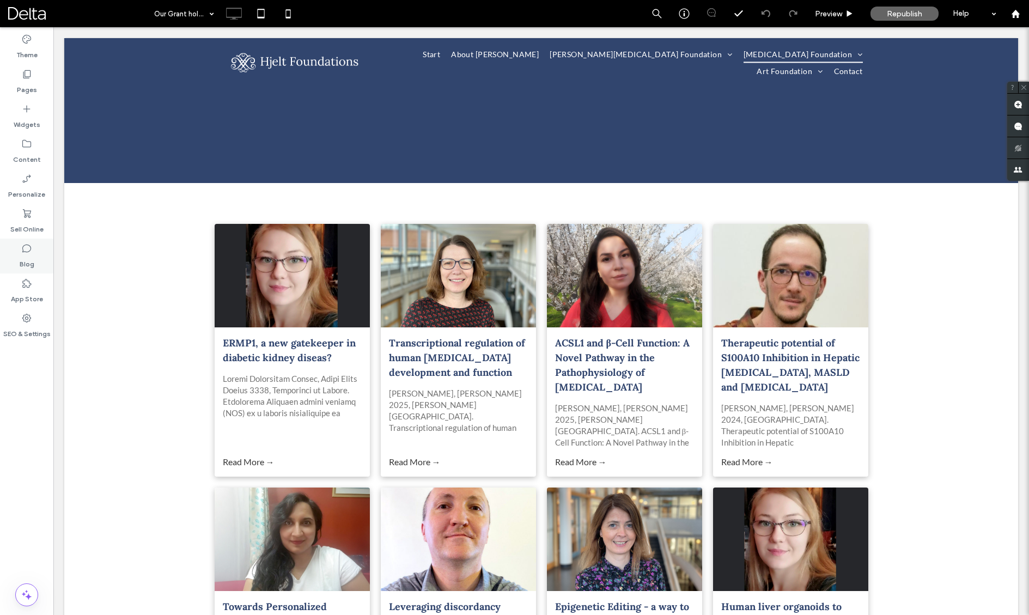
click at [26, 263] on label "Blog" at bounding box center [27, 261] width 15 height 15
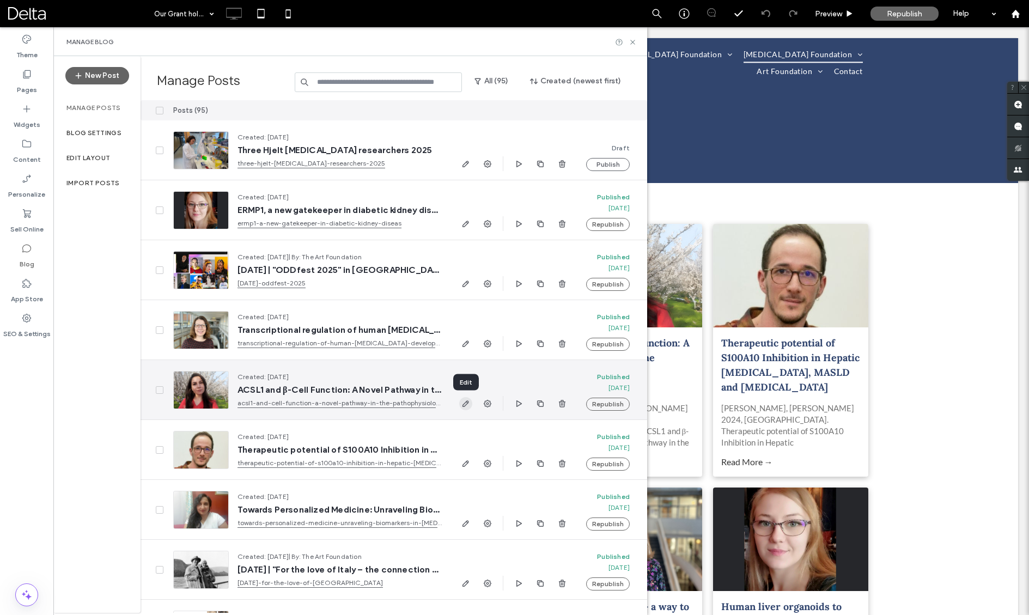
click at [468, 405] on icon "button" at bounding box center [466, 403] width 9 height 9
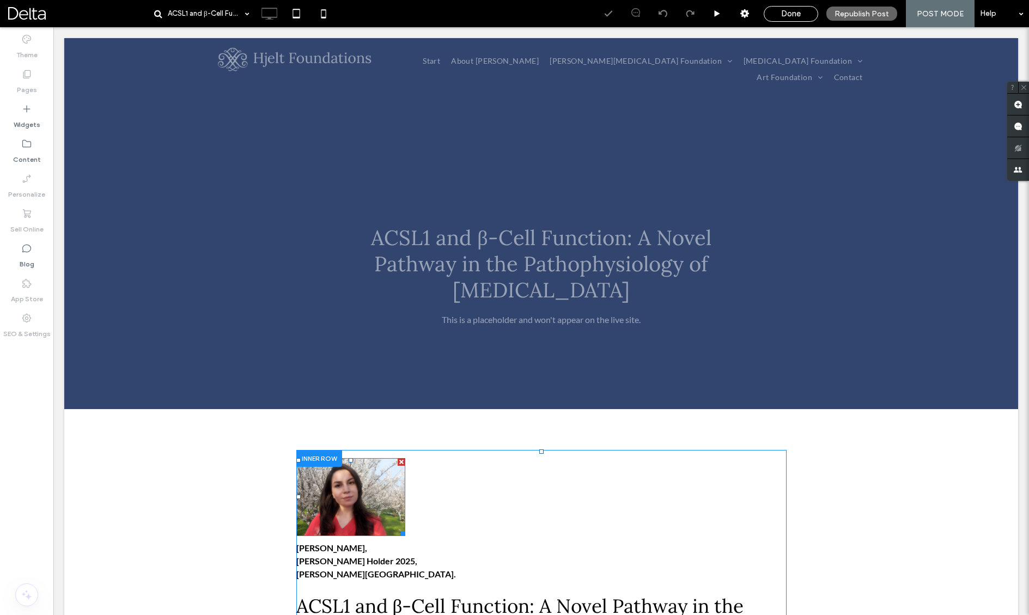
click at [390, 500] on img at bounding box center [350, 497] width 109 height 78
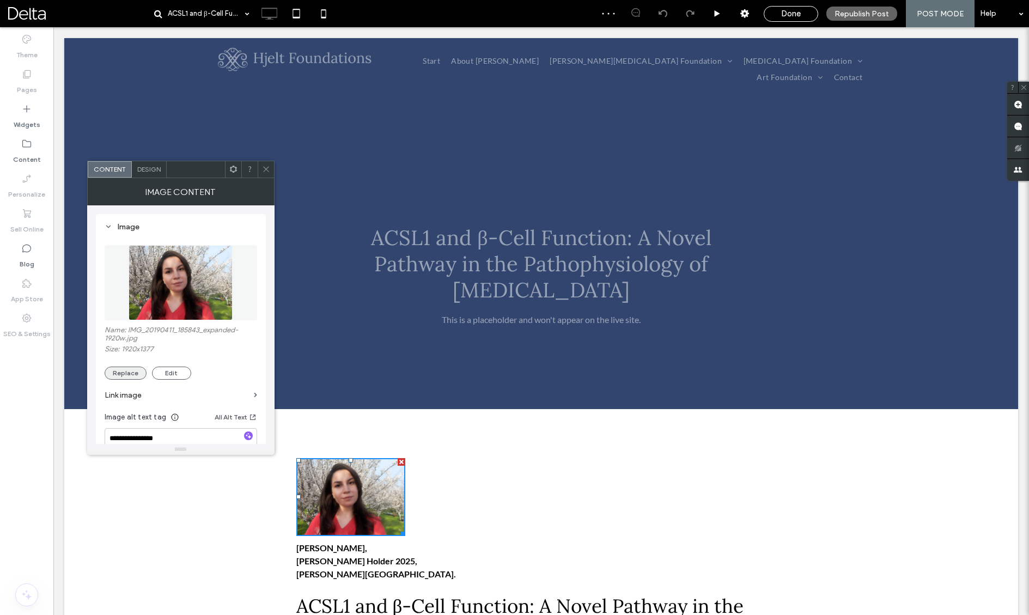
click at [123, 367] on button "Replace" at bounding box center [126, 373] width 42 height 13
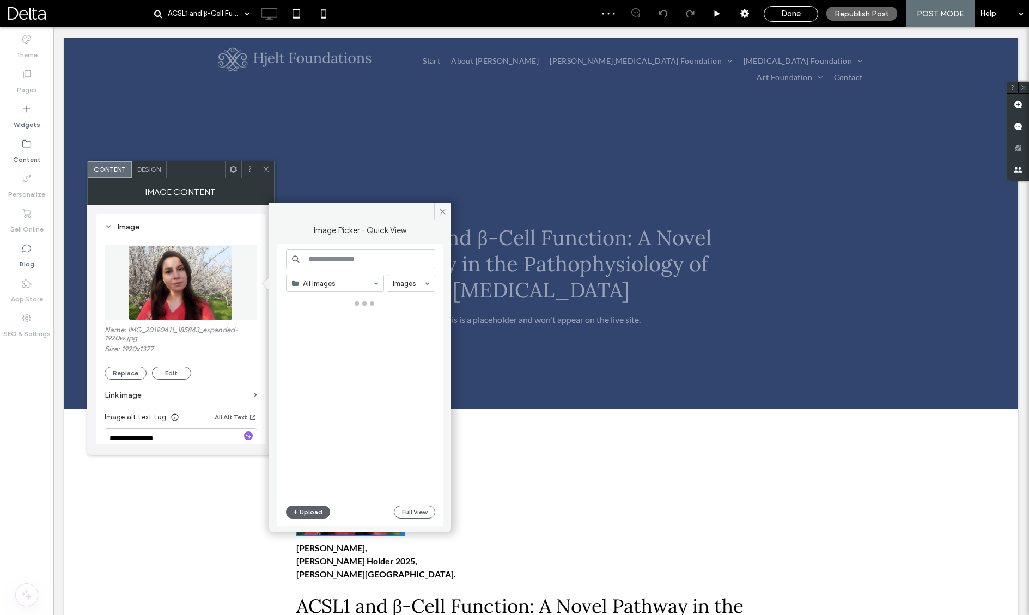
scroll to position [1, 0]
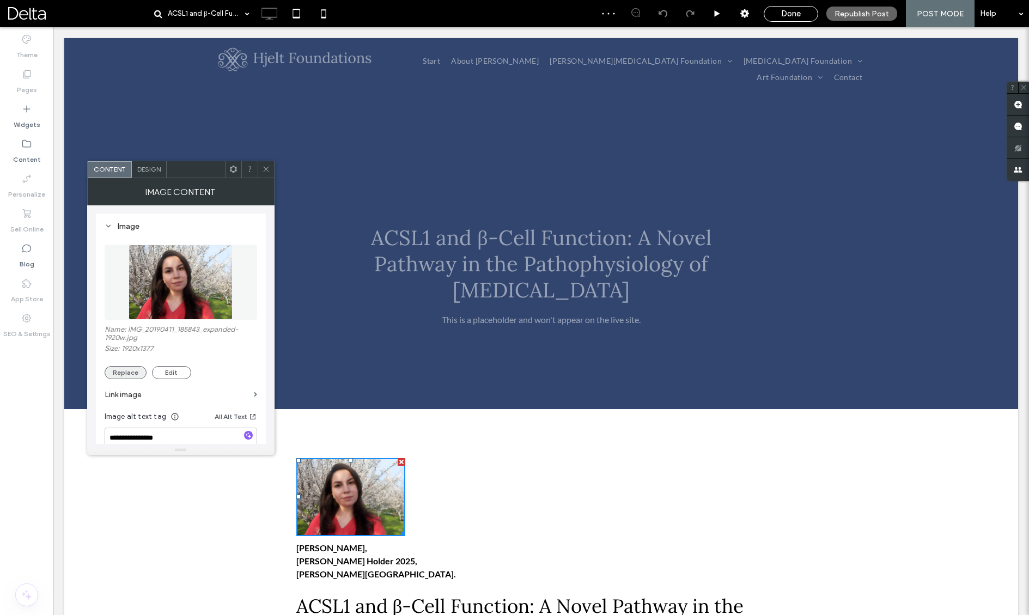
click at [124, 378] on button "Replace" at bounding box center [126, 372] width 42 height 13
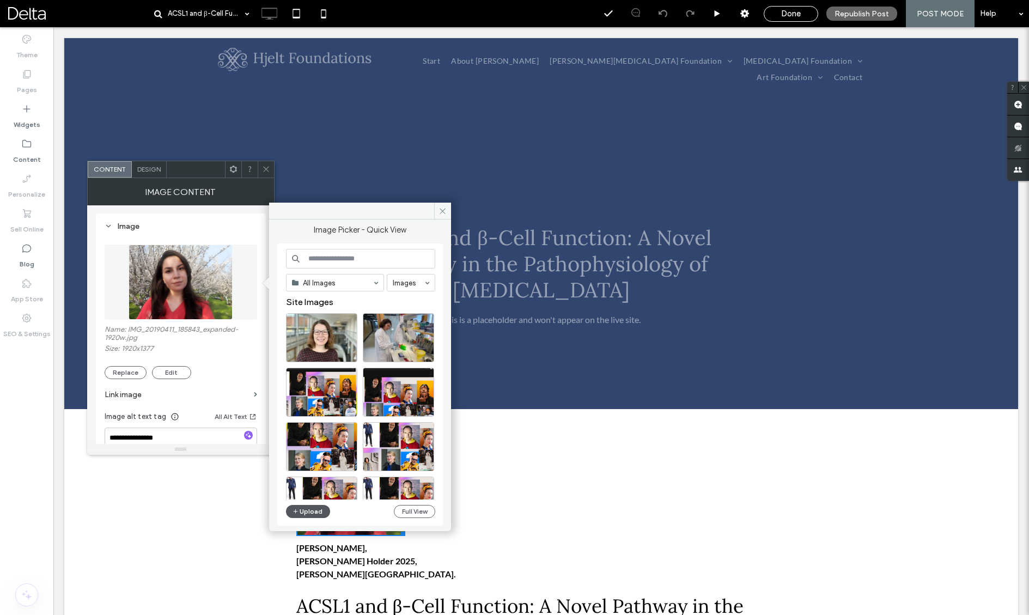
click at [317, 510] on button "Upload" at bounding box center [308, 511] width 45 height 13
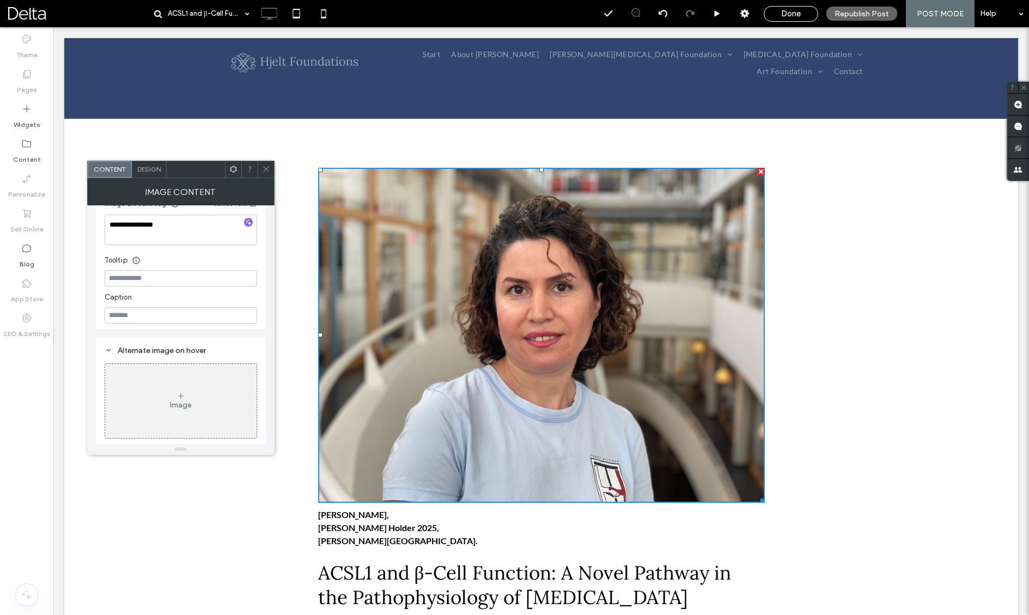
scroll to position [205, 0]
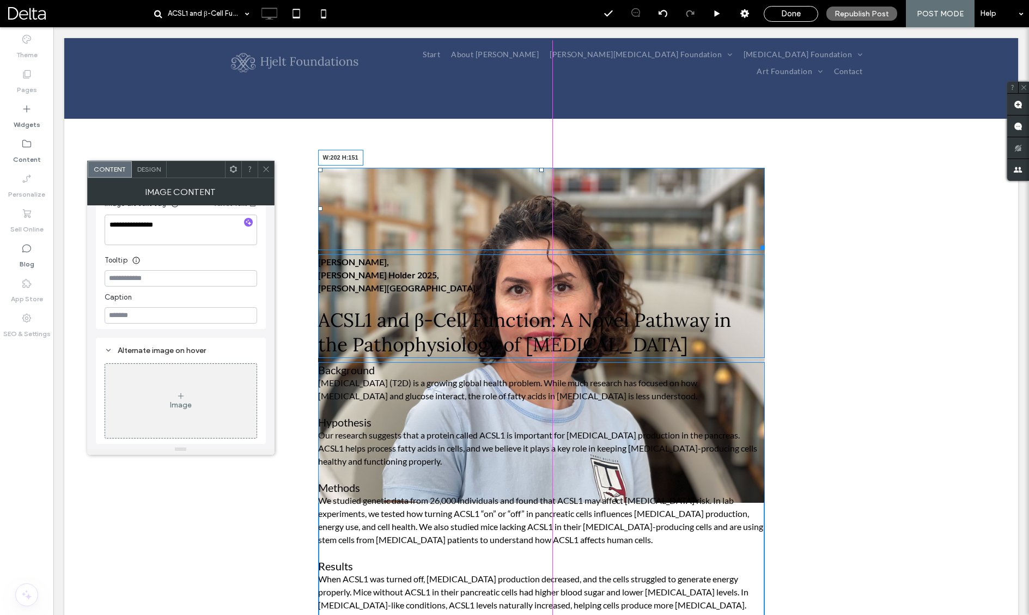
drag, startPoint x: 762, startPoint y: 499, endPoint x: 653, endPoint y: 461, distance: 115.3
click at [595, 433] on div "W:202 H:151 Sevda Gheibi, Hjelt Grant Holder 2025, Lund University. ACSL1 and β…" at bounding box center [541, 458] width 447 height 580
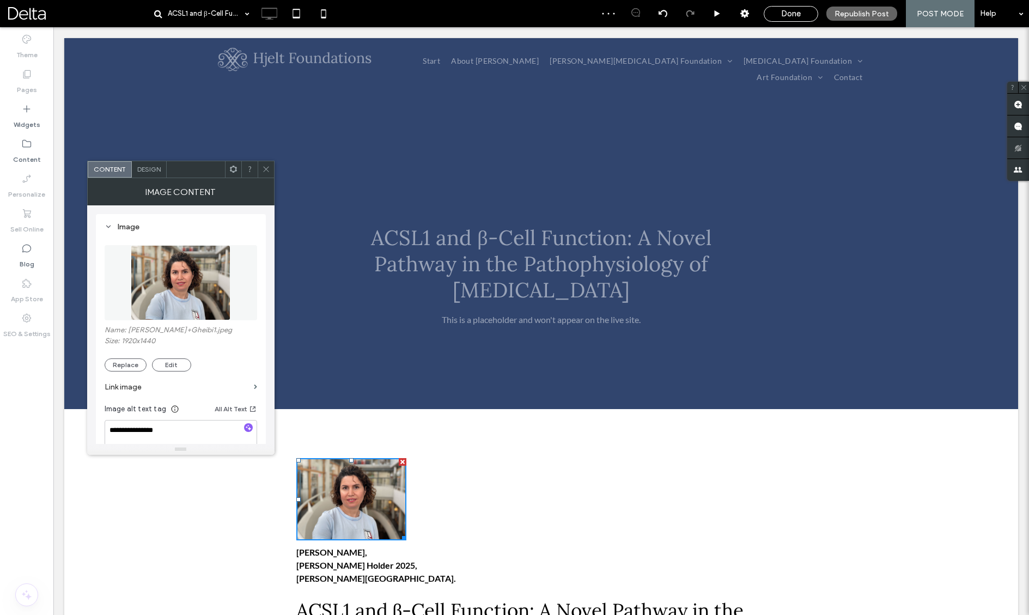
scroll to position [0, 0]
click at [264, 172] on icon at bounding box center [266, 169] width 8 height 8
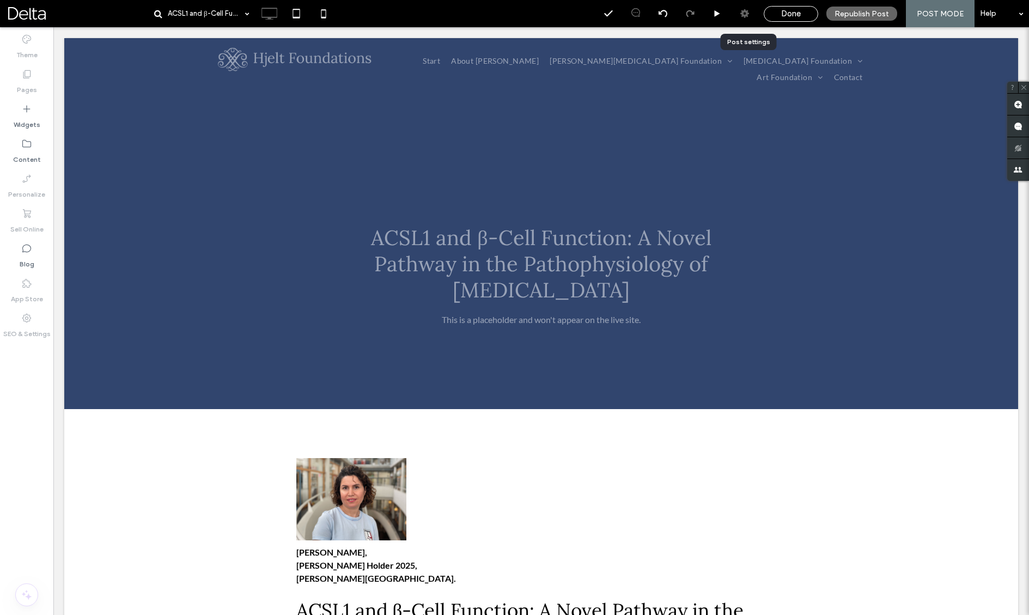
click at [753, 6] on div at bounding box center [744, 13] width 27 height 27
click at [747, 12] on use at bounding box center [745, 13] width 9 height 9
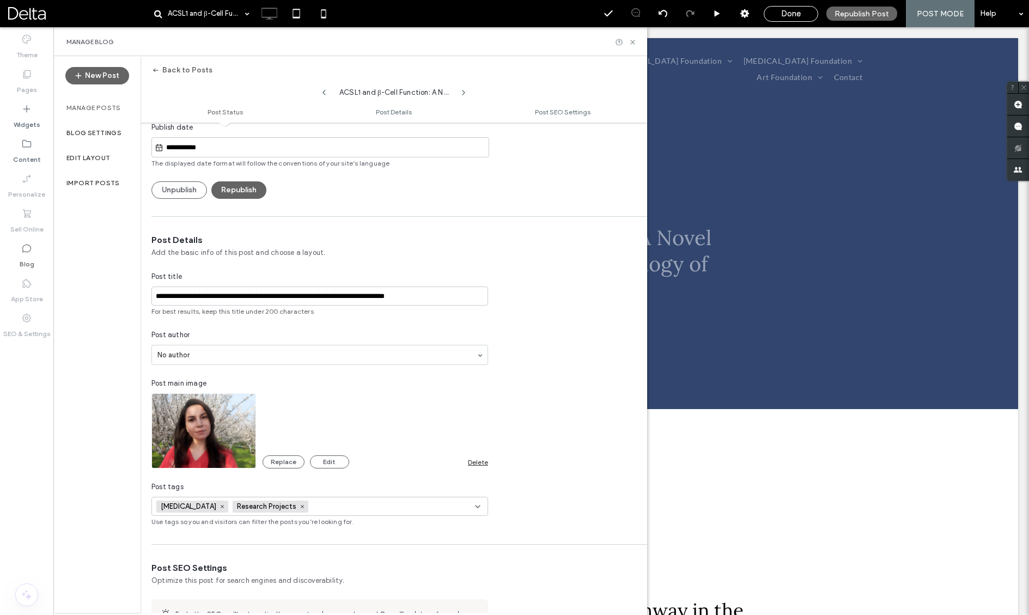
scroll to position [166, 0]
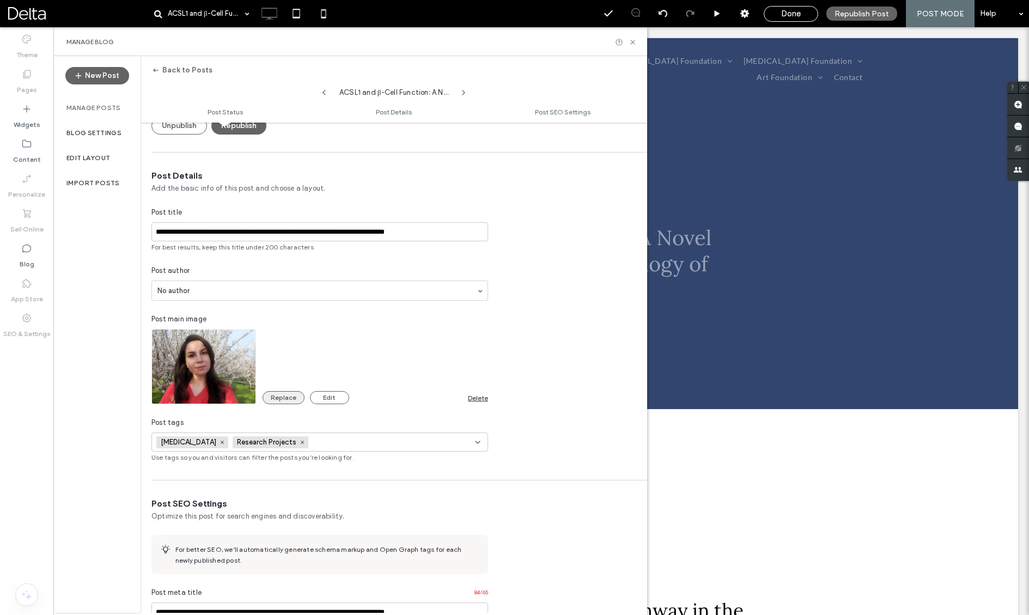
click at [277, 397] on button "Replace" at bounding box center [284, 397] width 42 height 13
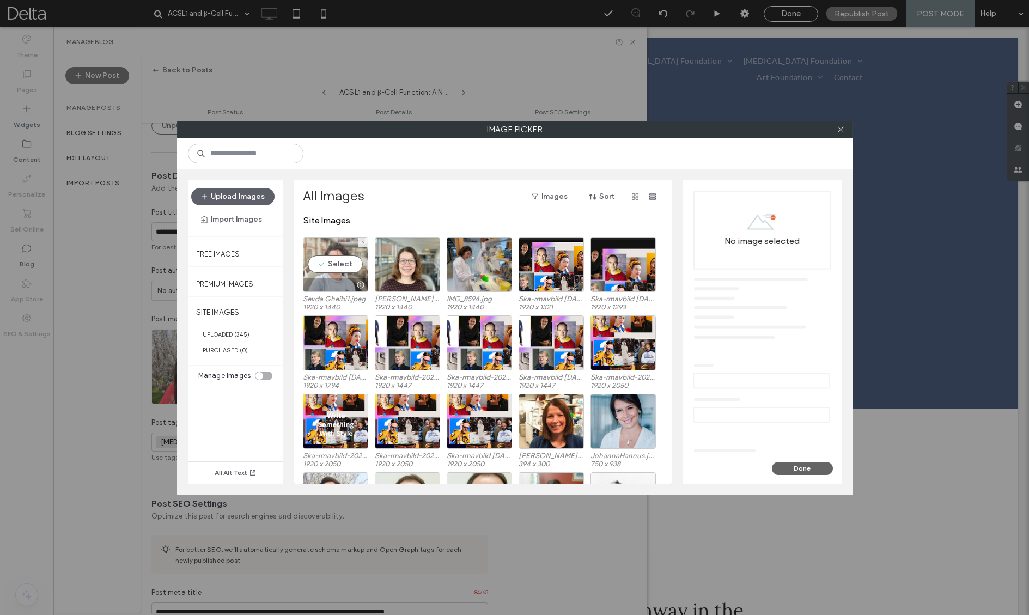
click at [326, 266] on div "Select" at bounding box center [335, 264] width 65 height 55
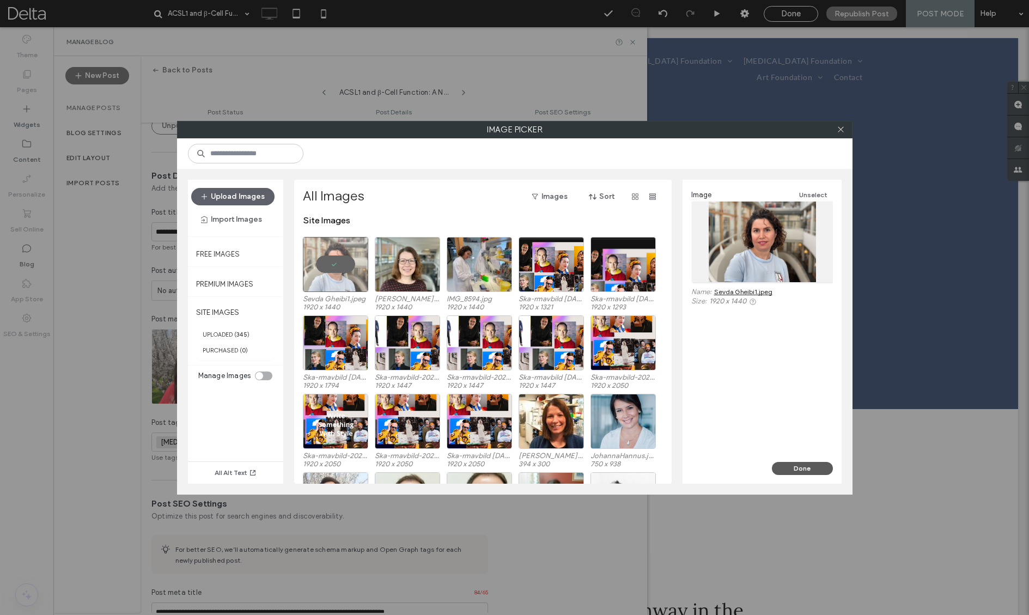
click at [810, 468] on button "Done" at bounding box center [802, 468] width 61 height 13
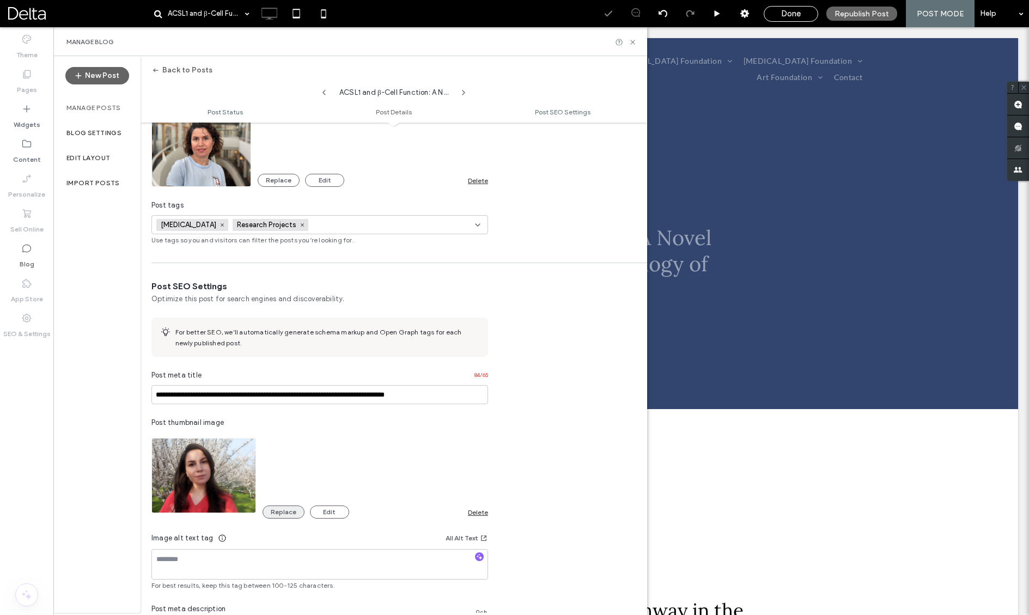
scroll to position [400, 0]
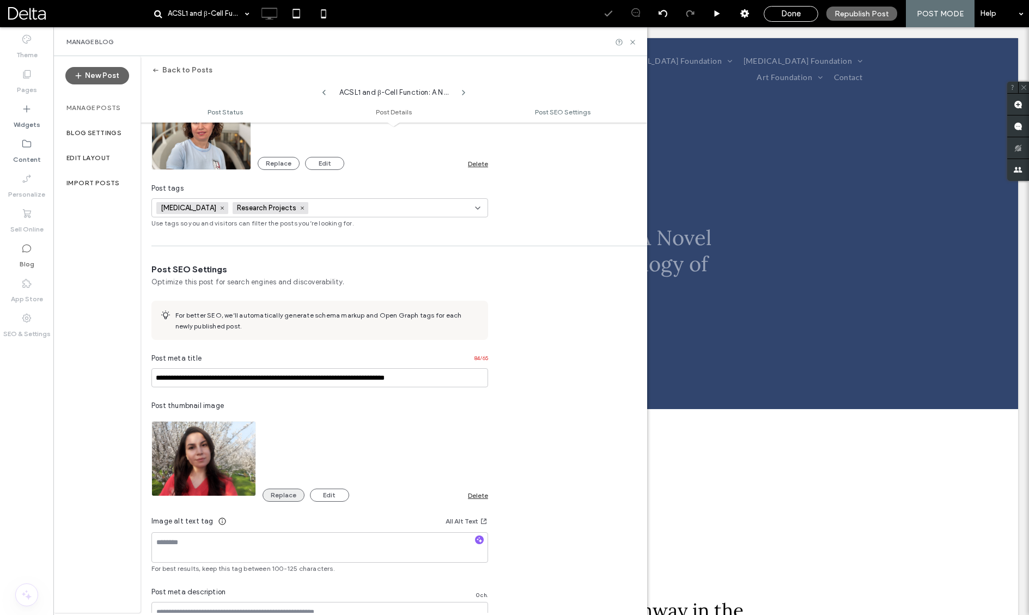
click at [278, 491] on button "Replace" at bounding box center [284, 495] width 42 height 13
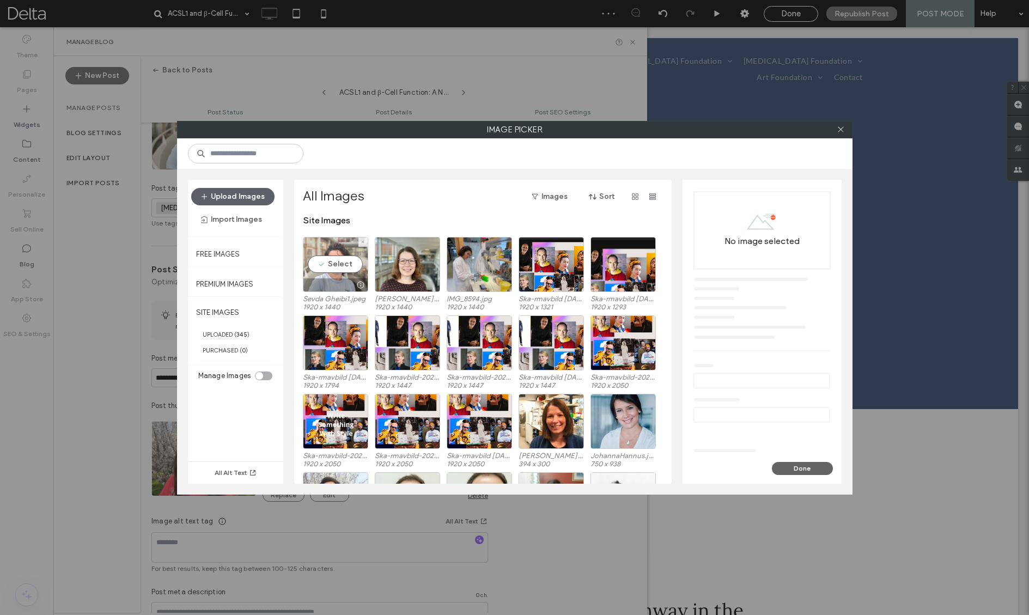
click at [338, 258] on div "Select" at bounding box center [335, 264] width 65 height 55
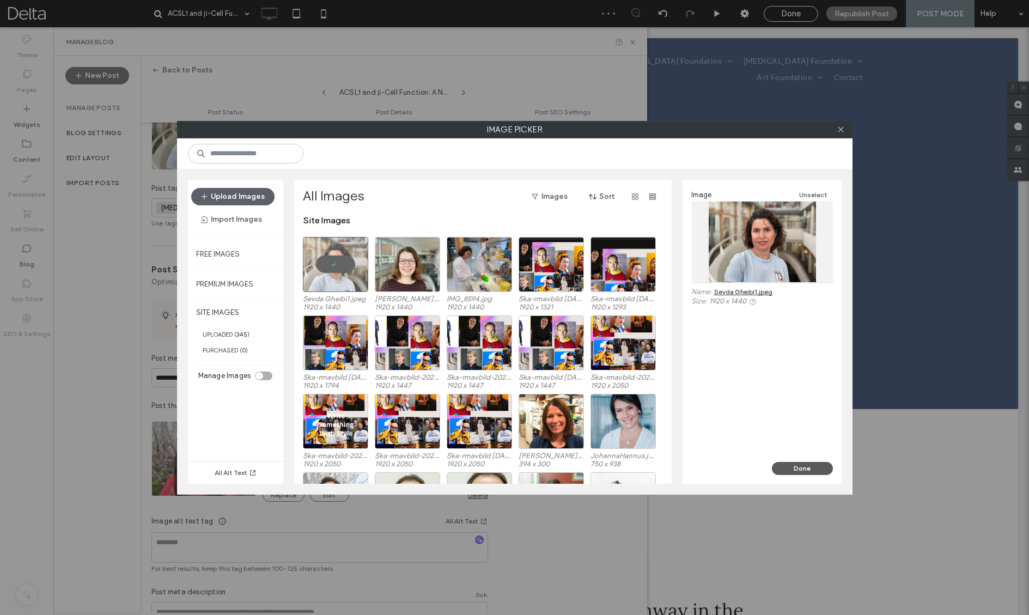
click at [796, 471] on button "Done" at bounding box center [802, 468] width 61 height 13
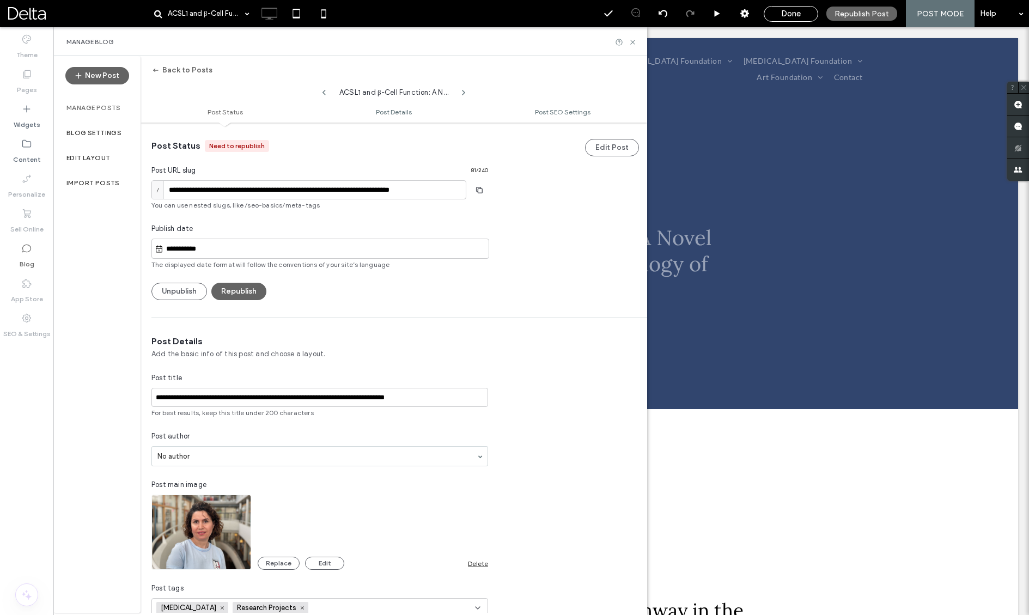
scroll to position [0, 0]
click at [634, 41] on use at bounding box center [632, 42] width 4 height 4
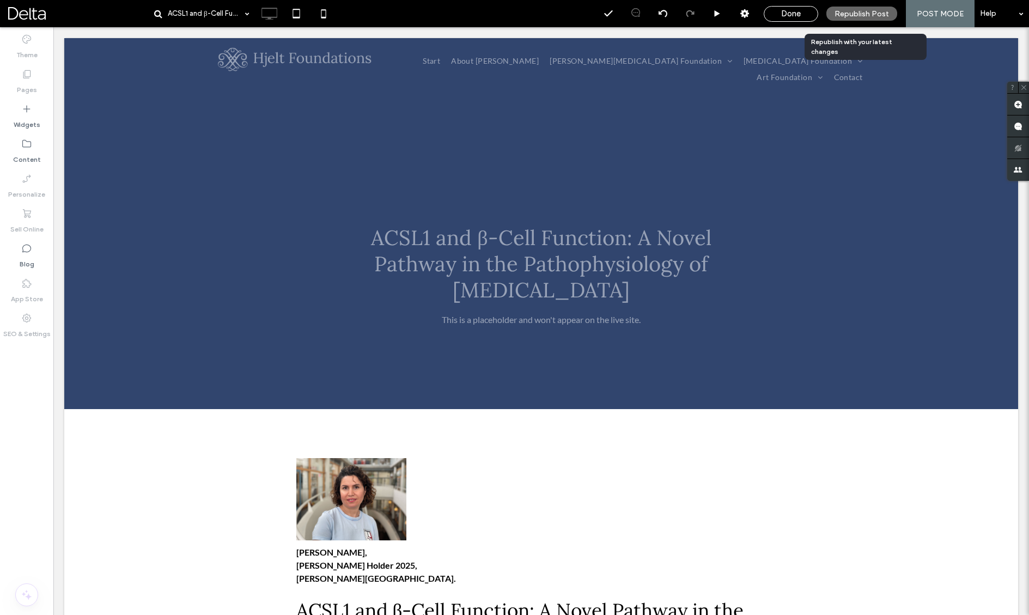
click at [869, 15] on span "Republish Post" at bounding box center [862, 13] width 54 height 9
click at [804, 16] on div "Done" at bounding box center [791, 14] width 53 height 10
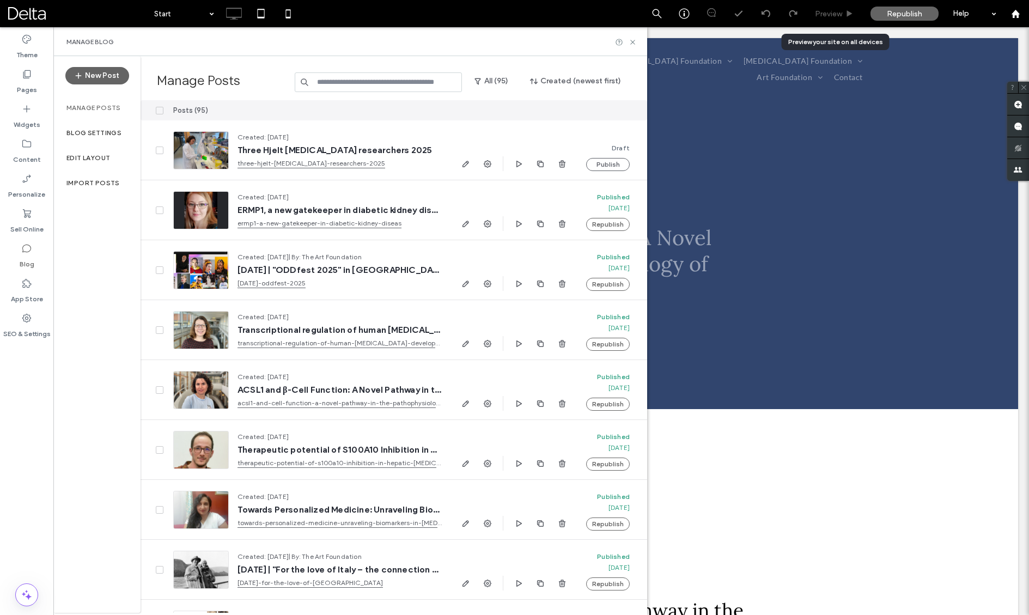
click at [834, 16] on span "Preview" at bounding box center [828, 13] width 27 height 9
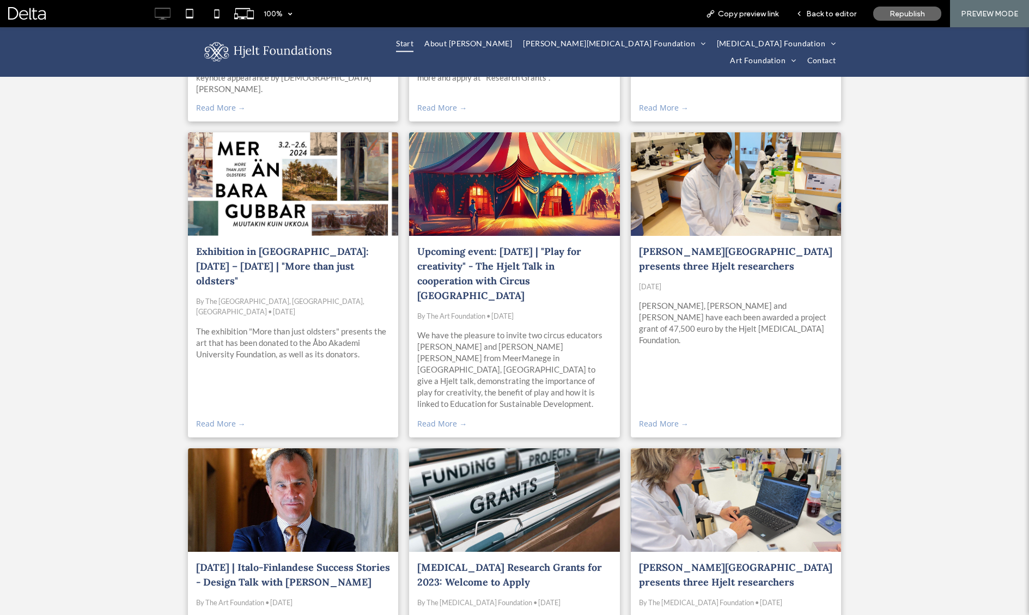
scroll to position [231, 0]
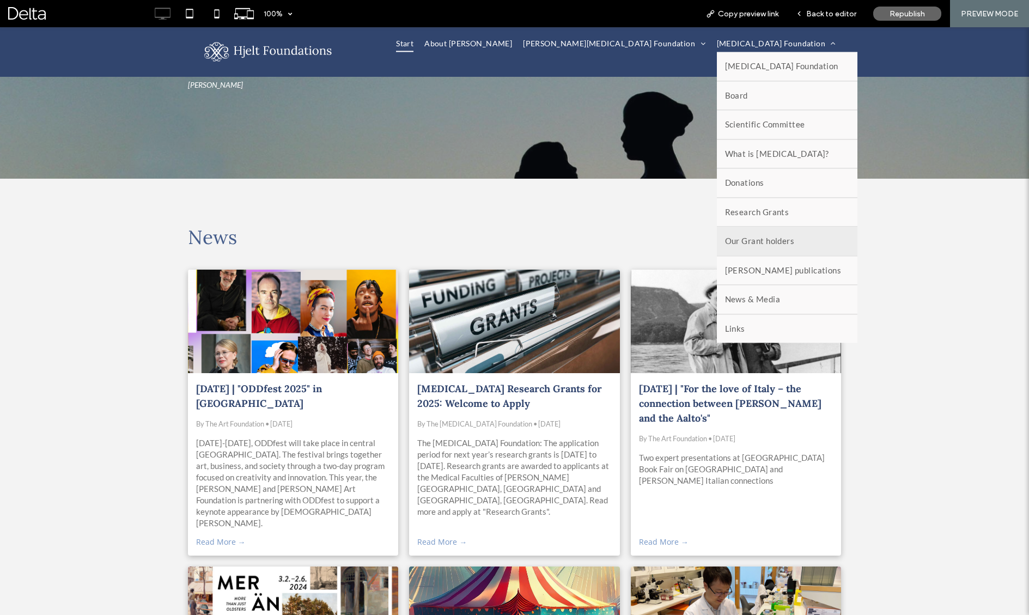
click at [725, 247] on span "Our Grant holders" at bounding box center [760, 241] width 70 height 13
